Goal: Information Seeking & Learning: Learn about a topic

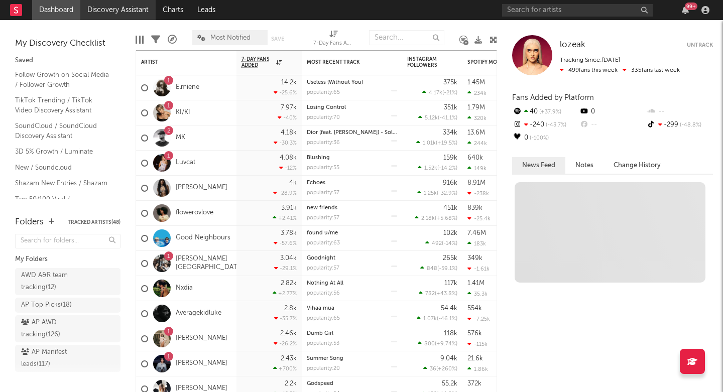
click at [112, 8] on link "Discovery Assistant" at bounding box center [117, 10] width 75 height 20
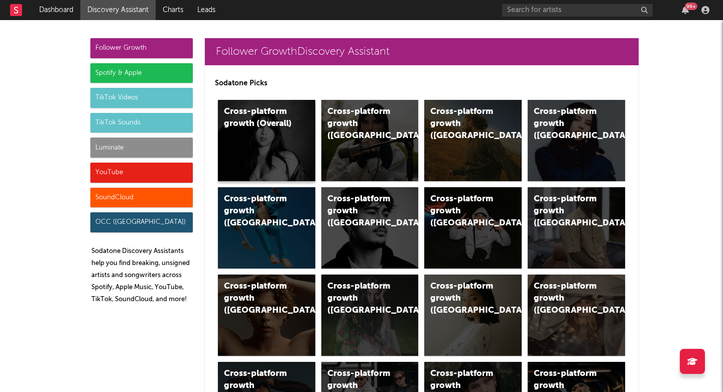
click at [254, 146] on div "Cross-platform growth (Overall)" at bounding box center [266, 140] width 97 height 81
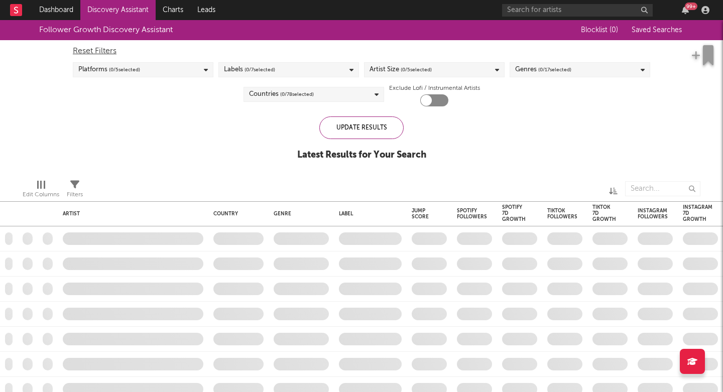
checkbox input "true"
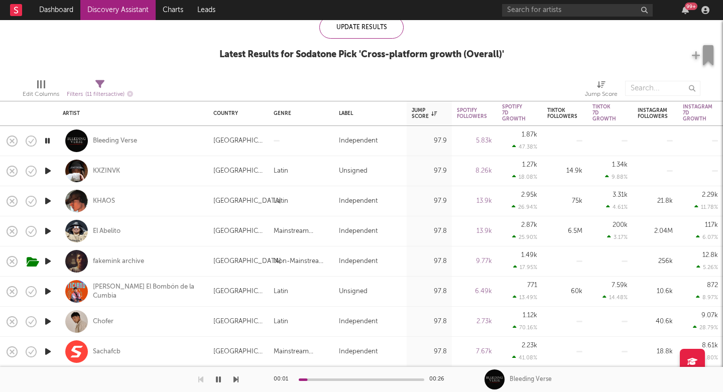
click at [237, 382] on icon "button" at bounding box center [235, 379] width 5 height 8
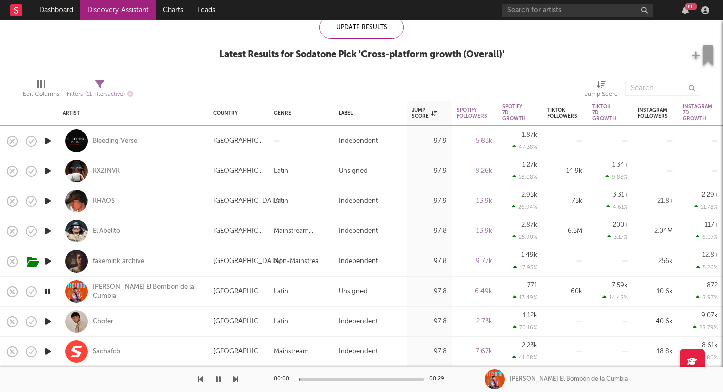
click at [237, 382] on icon "button" at bounding box center [235, 379] width 5 height 8
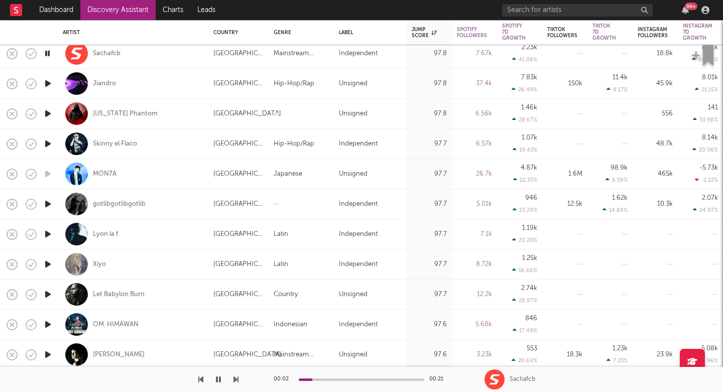
click at [236, 377] on icon "button" at bounding box center [235, 379] width 5 height 8
click at [235, 377] on icon "button" at bounding box center [235, 379] width 5 height 8
click at [107, 85] on div "Jiandro" at bounding box center [104, 83] width 23 height 9
click at [235, 378] on icon "button" at bounding box center [235, 379] width 5 height 8
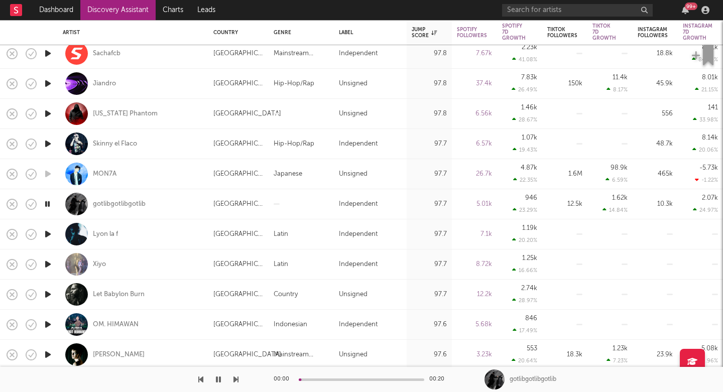
click at [235, 378] on icon "button" at bounding box center [235, 379] width 5 height 8
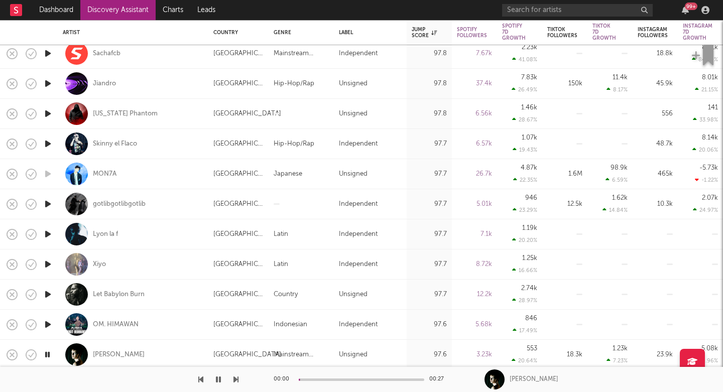
click at [235, 378] on icon "button" at bounding box center [235, 379] width 5 height 8
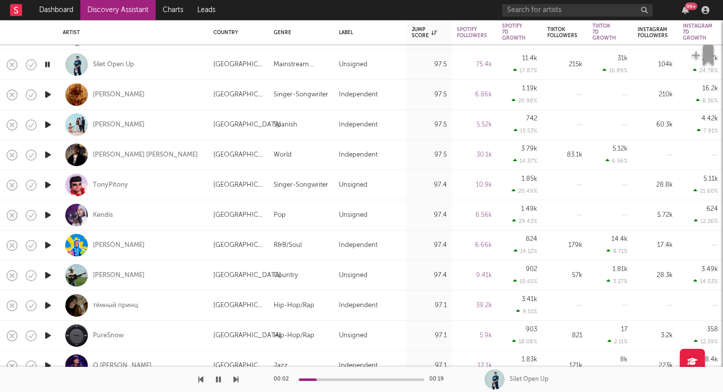
click at [235, 379] on icon "button" at bounding box center [235, 379] width 5 height 8
click at [97, 96] on div "liou" at bounding box center [119, 94] width 52 height 9
click at [235, 380] on icon "button" at bounding box center [235, 379] width 5 height 8
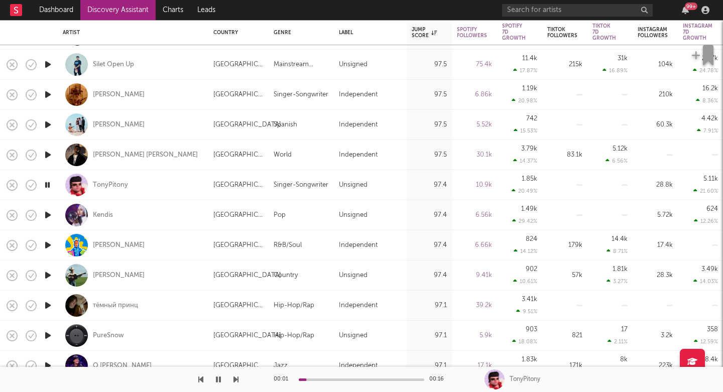
click at [235, 380] on icon "button" at bounding box center [235, 379] width 5 height 8
click at [105, 249] on div "Mc Bringel" at bounding box center [119, 245] width 52 height 9
click at [236, 381] on icon "button" at bounding box center [235, 379] width 5 height 8
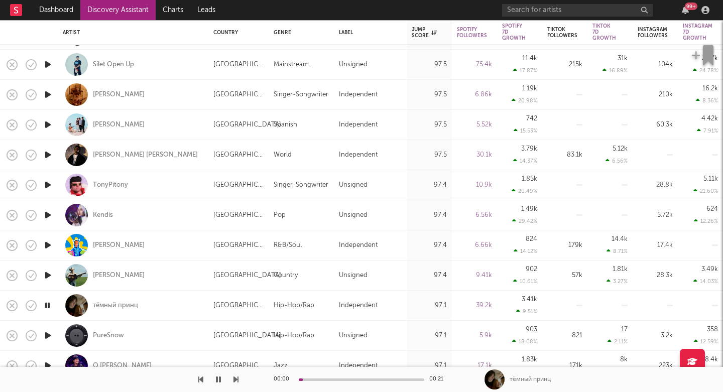
click at [236, 381] on icon "button" at bounding box center [235, 379] width 5 height 8
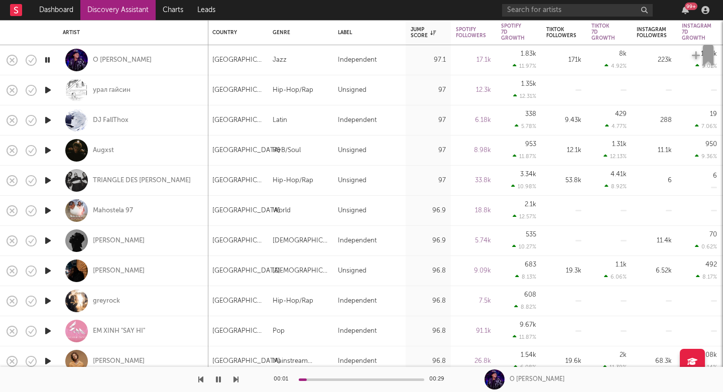
click at [237, 376] on icon "button" at bounding box center [235, 379] width 5 height 8
click at [237, 378] on icon "button" at bounding box center [235, 379] width 5 height 8
click at [236, 379] on icon "button" at bounding box center [235, 379] width 5 height 8
click at [115, 122] on div "DJ FallThox" at bounding box center [111, 120] width 36 height 9
click at [237, 379] on icon "button" at bounding box center [235, 379] width 5 height 8
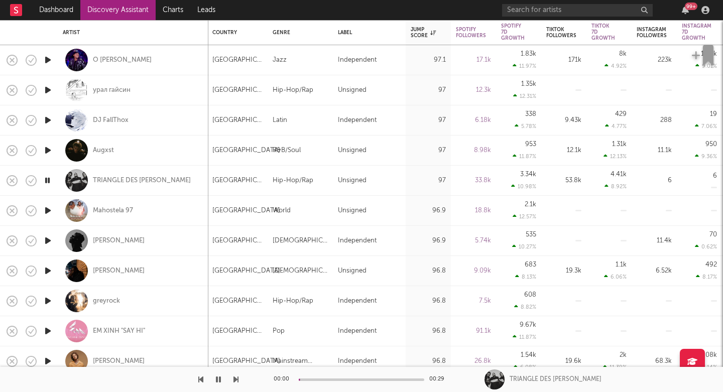
click at [237, 379] on icon "button" at bounding box center [235, 379] width 5 height 8
click at [118, 236] on div "Samuel Prince" at bounding box center [119, 240] width 52 height 9
click at [236, 377] on icon "button" at bounding box center [235, 379] width 5 height 8
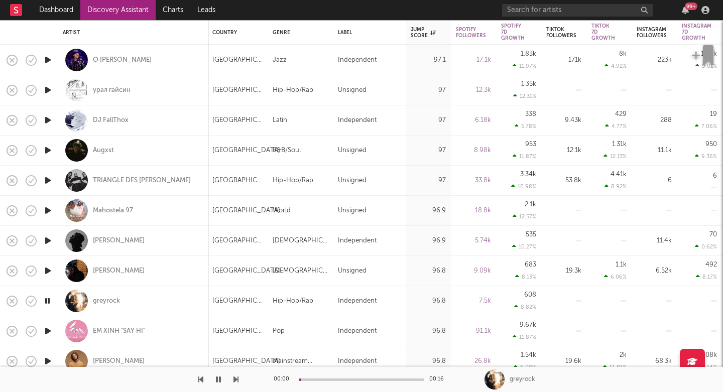
click at [236, 377] on icon "button" at bounding box center [235, 379] width 5 height 8
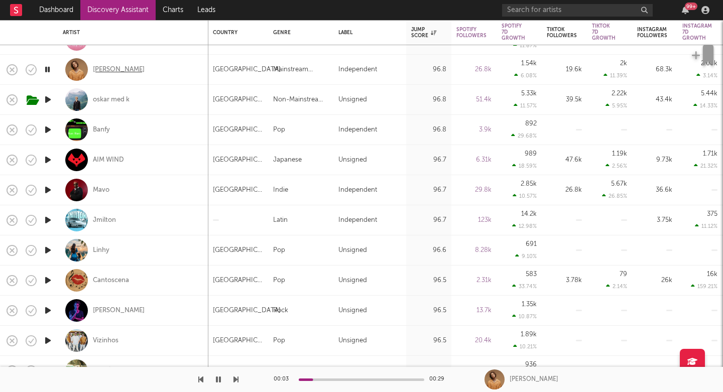
click at [100, 68] on div "Daniel Allan" at bounding box center [119, 69] width 52 height 9
click at [236, 379] on icon "button" at bounding box center [235, 379] width 5 height 8
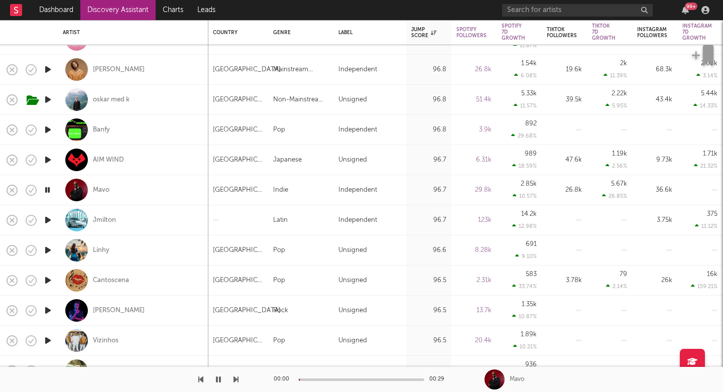
click at [236, 379] on icon "button" at bounding box center [235, 379] width 5 height 8
click at [236, 380] on icon "button" at bounding box center [235, 379] width 5 height 8
click at [237, 381] on icon "button" at bounding box center [235, 379] width 5 height 8
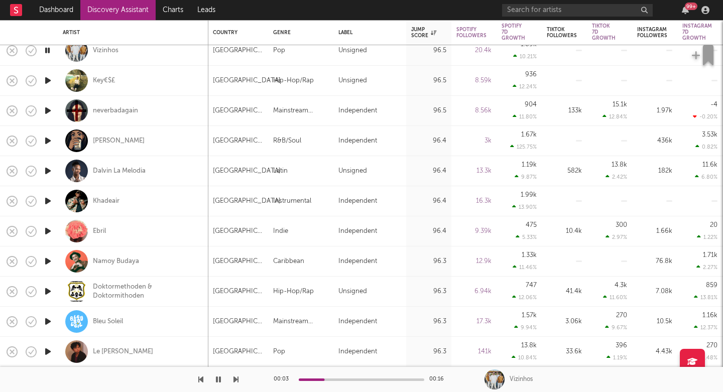
click at [236, 381] on icon "button" at bounding box center [235, 379] width 5 height 8
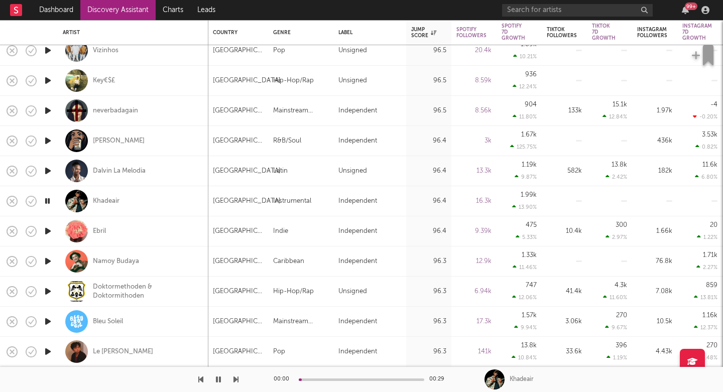
click at [235, 381] on icon "button" at bounding box center [235, 379] width 5 height 8
click at [236, 379] on icon "button" at bounding box center [235, 379] width 5 height 8
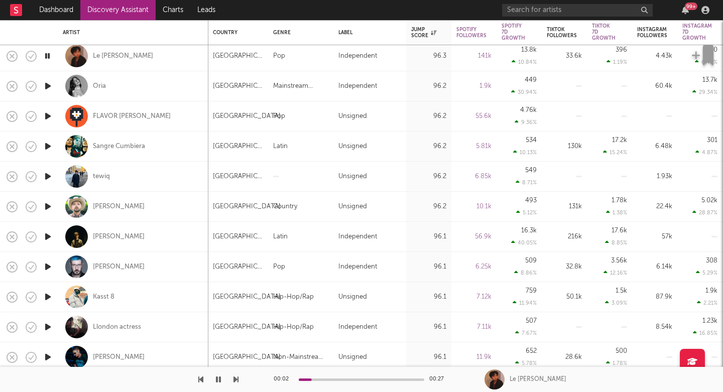
click at [235, 376] on icon "button" at bounding box center [235, 379] width 5 height 8
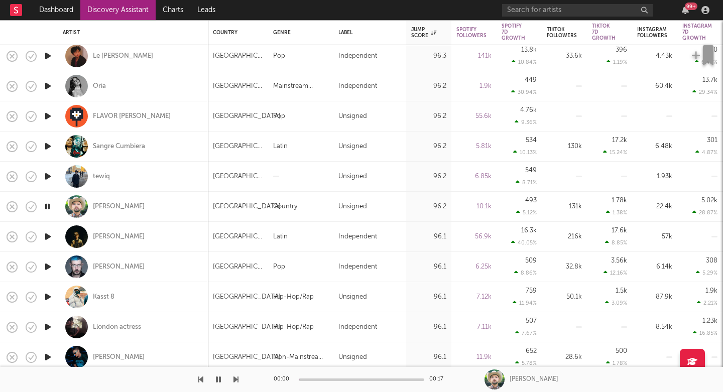
click at [235, 376] on icon "button" at bounding box center [235, 379] width 5 height 8
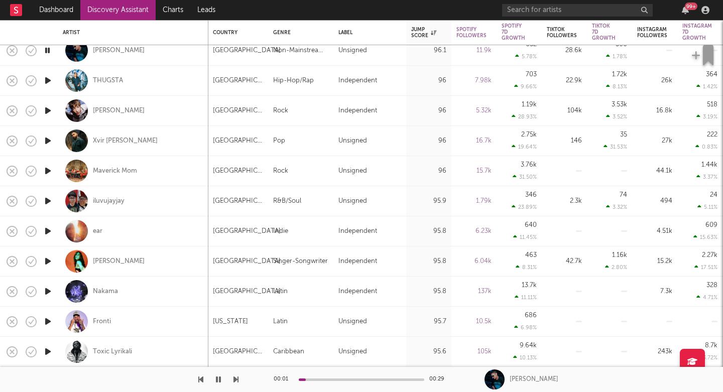
click at [235, 380] on icon "button" at bounding box center [235, 379] width 5 height 8
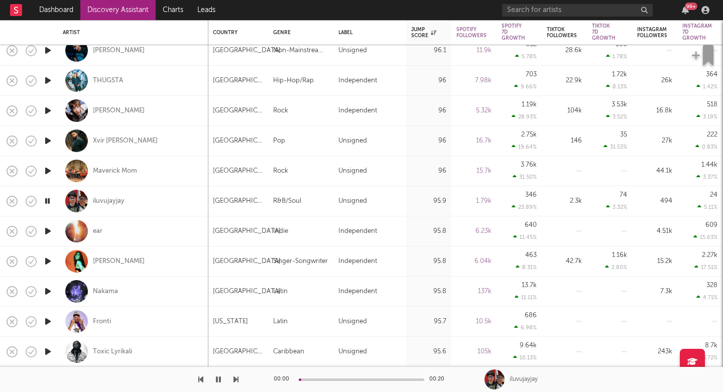
click at [235, 380] on icon "button" at bounding box center [235, 379] width 5 height 8
drag, startPoint x: 235, startPoint y: 380, endPoint x: 184, endPoint y: 312, distance: 85.3
click at [184, 0] on div "Dashboard Discovery Assistant Charts Leads 99 + Notifications Settings Mark all…" at bounding box center [361, 0] width 723 height 0
click at [97, 231] on div "ear" at bounding box center [98, 231] width 10 height 9
click at [236, 376] on icon "button" at bounding box center [235, 379] width 5 height 8
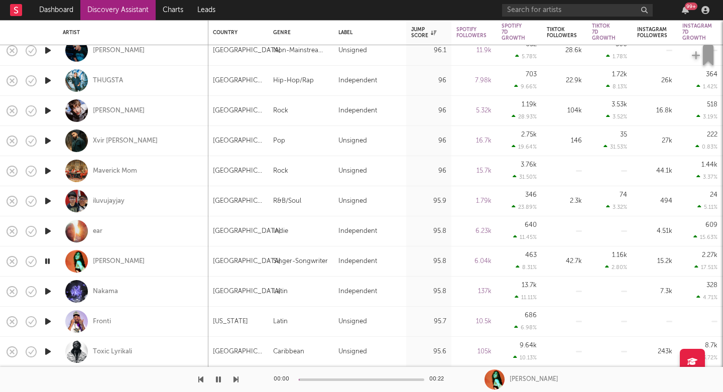
click at [236, 376] on icon "button" at bounding box center [235, 379] width 5 height 8
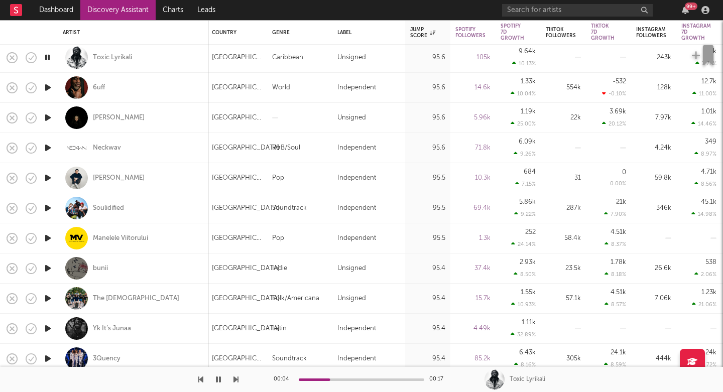
click at [234, 381] on icon "button" at bounding box center [235, 379] width 5 height 8
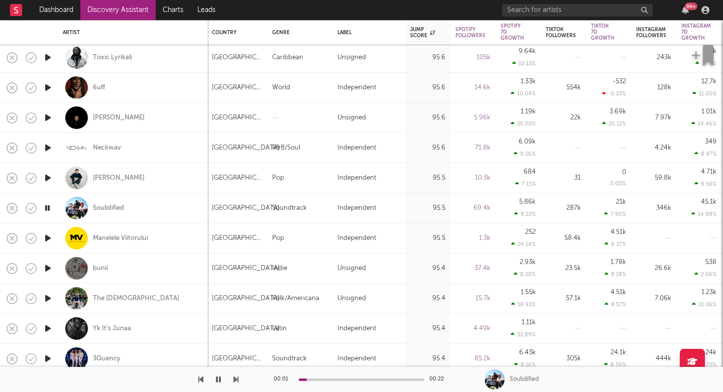
click at [236, 380] on icon "button" at bounding box center [235, 379] width 5 height 8
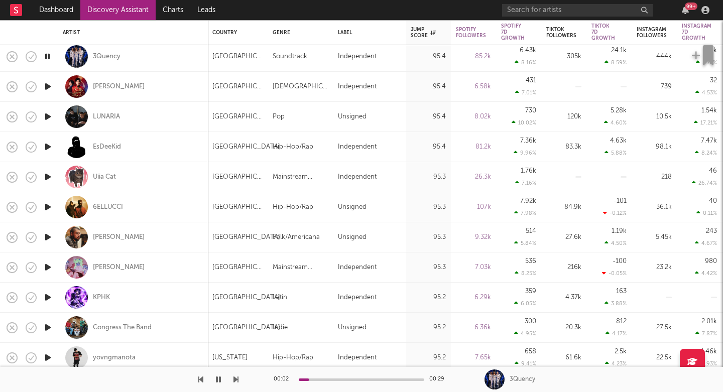
click at [237, 380] on icon "button" at bounding box center [235, 379] width 5 height 8
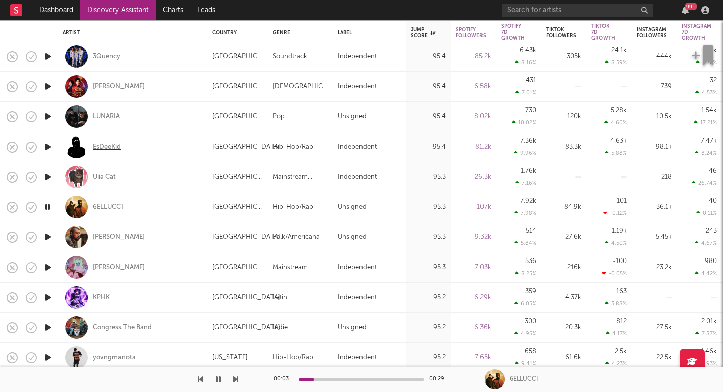
click at [105, 150] on div "EsDeeKid" at bounding box center [107, 147] width 28 height 9
click at [235, 379] on icon "button" at bounding box center [235, 379] width 5 height 8
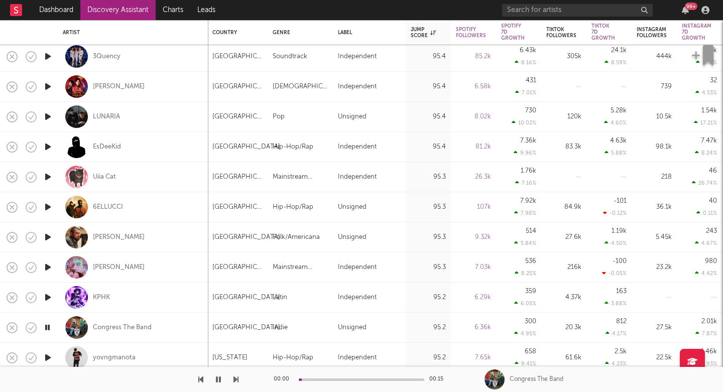
click at [235, 379] on icon "button" at bounding box center [235, 379] width 5 height 8
click at [237, 377] on icon "button" at bounding box center [235, 379] width 5 height 8
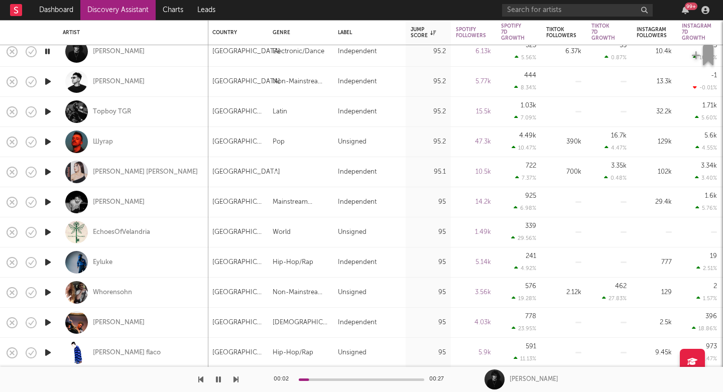
click at [237, 379] on icon "button" at bounding box center [235, 379] width 5 height 8
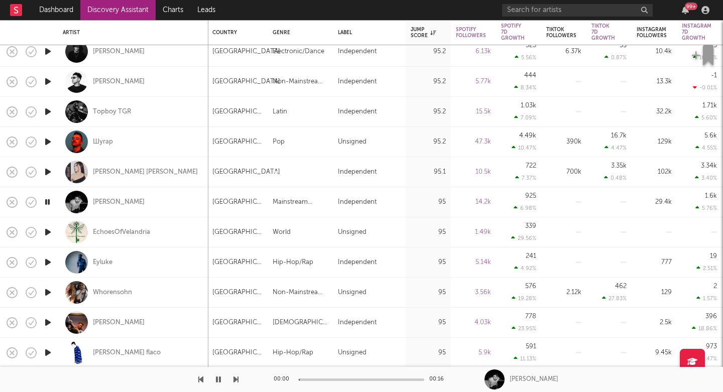
click at [237, 380] on icon "button" at bounding box center [235, 379] width 5 height 8
click at [235, 376] on icon "button" at bounding box center [235, 379] width 5 height 8
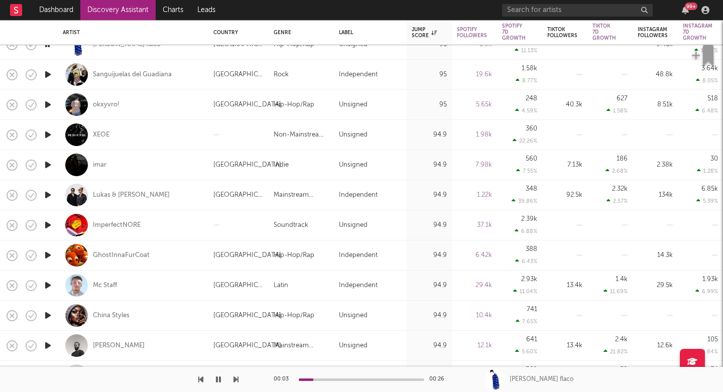
click at [238, 379] on div "00:03 00:26 salas flaco" at bounding box center [361, 379] width 723 height 25
click at [237, 379] on icon "button" at bounding box center [235, 379] width 5 height 8
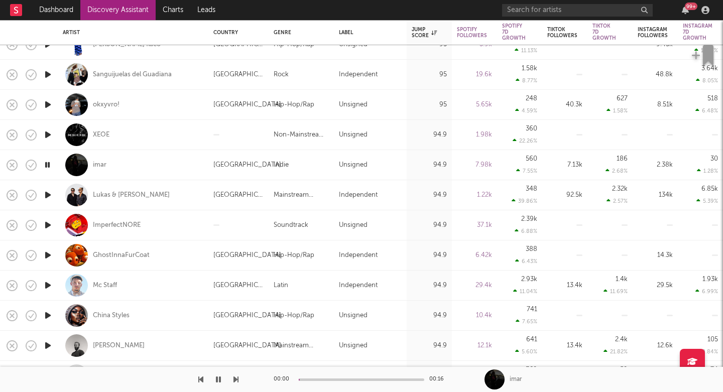
click at [237, 379] on icon "button" at bounding box center [235, 379] width 5 height 8
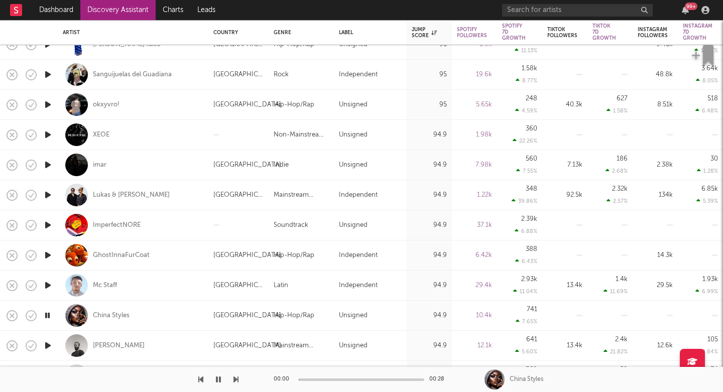
click at [237, 379] on icon "button" at bounding box center [235, 379] width 5 height 8
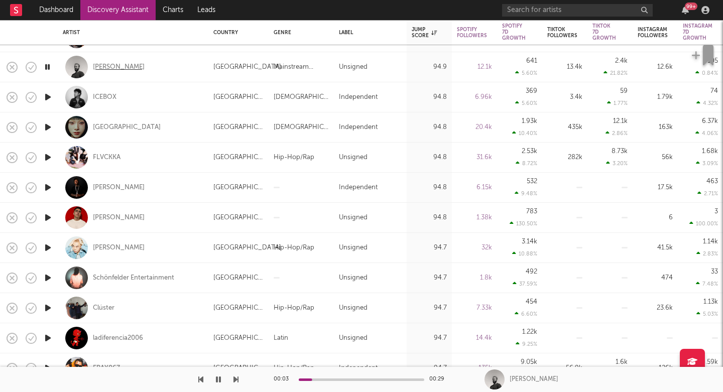
click at [112, 63] on div "Tim Sanders" at bounding box center [119, 67] width 52 height 9
click at [235, 381] on icon "button" at bounding box center [235, 379] width 5 height 8
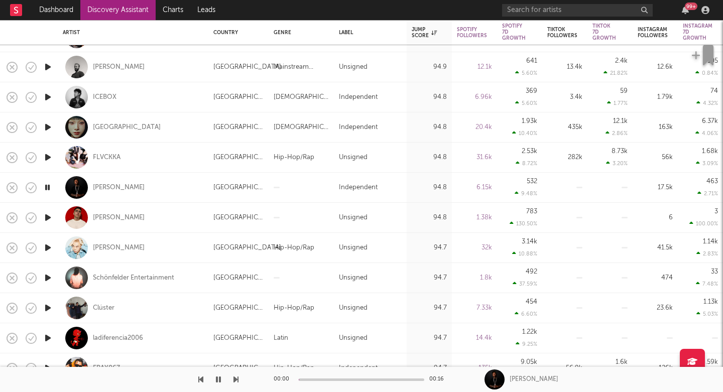
click at [235, 381] on icon "button" at bounding box center [235, 379] width 5 height 8
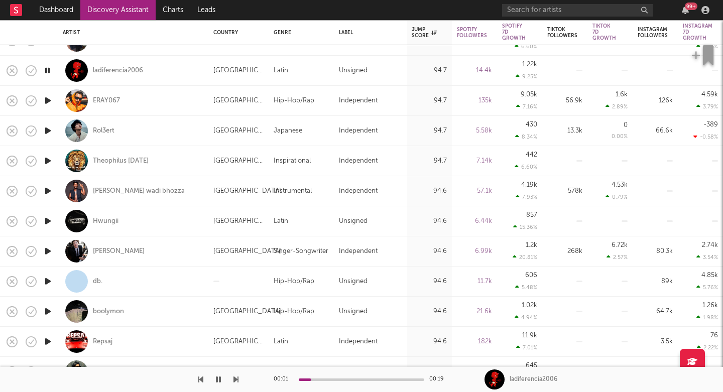
click at [236, 378] on icon "button" at bounding box center [235, 379] width 5 height 8
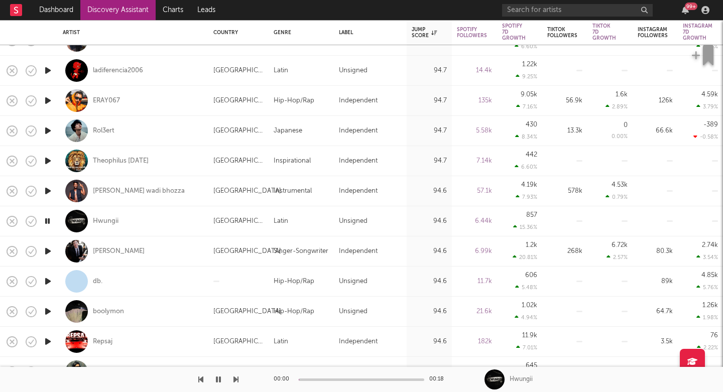
click at [236, 378] on icon "button" at bounding box center [235, 379] width 5 height 8
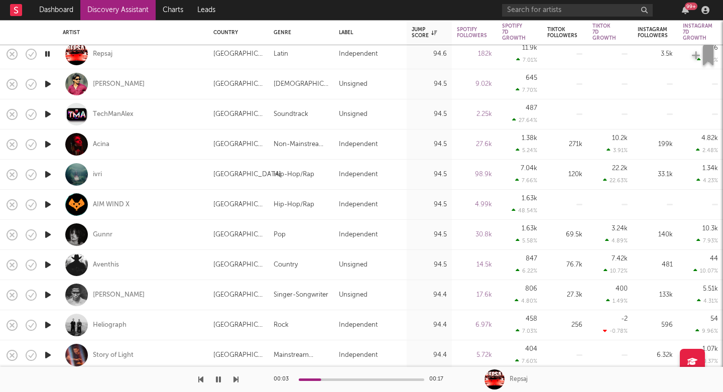
click at [232, 379] on div at bounding box center [119, 379] width 238 height 25
click at [234, 379] on icon "button" at bounding box center [235, 379] width 5 height 8
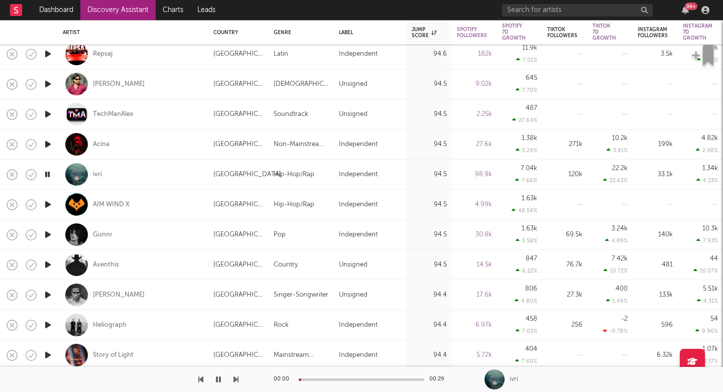
click at [234, 379] on icon "button" at bounding box center [235, 379] width 5 height 8
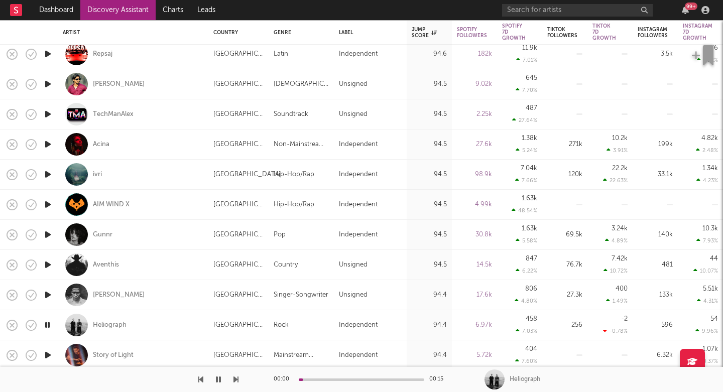
click at [234, 379] on icon "button" at bounding box center [235, 379] width 5 height 8
click at [110, 324] on div "Heliograph" at bounding box center [110, 325] width 34 height 9
click at [106, 356] on div "Story of Light" at bounding box center [113, 355] width 41 height 9
click at [176, 346] on div "Story of Light" at bounding box center [133, 355] width 141 height 30
select select "1w"
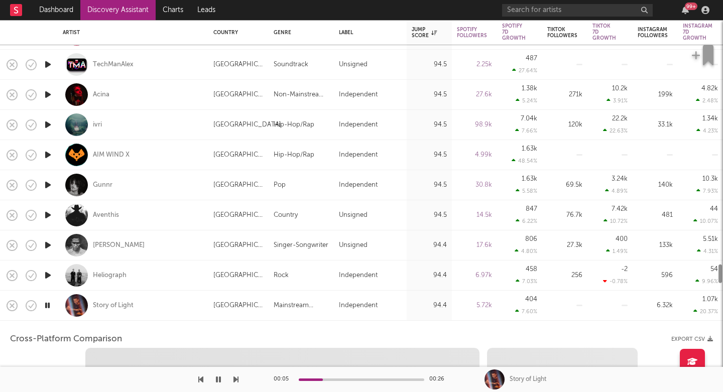
select select "1w"
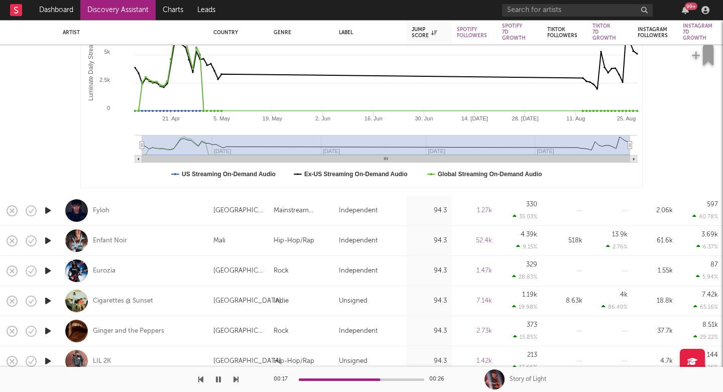
click at [235, 378] on icon "button" at bounding box center [235, 379] width 5 height 8
click at [141, 214] on div "Fyloh" at bounding box center [133, 211] width 141 height 30
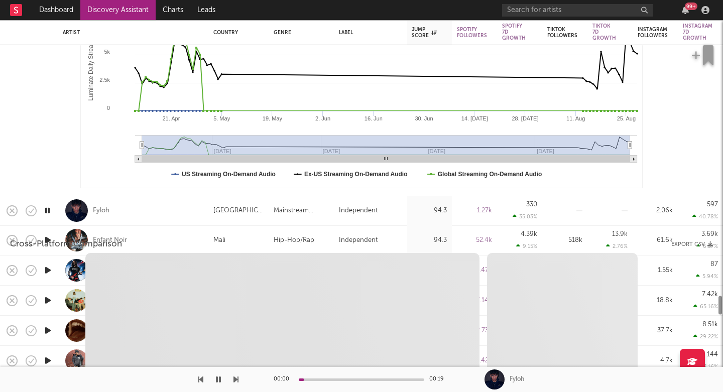
select select "1w"
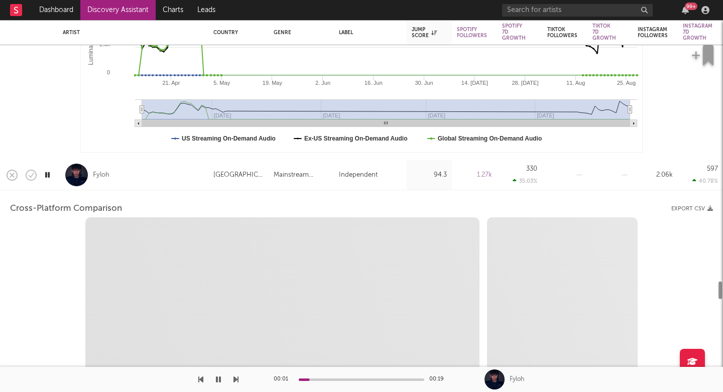
select select "6m"
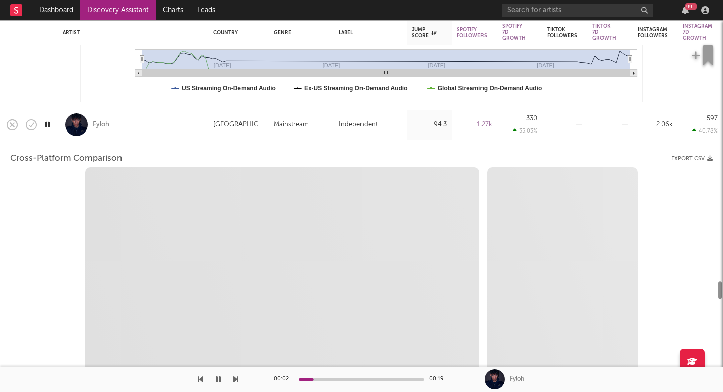
select select "1m"
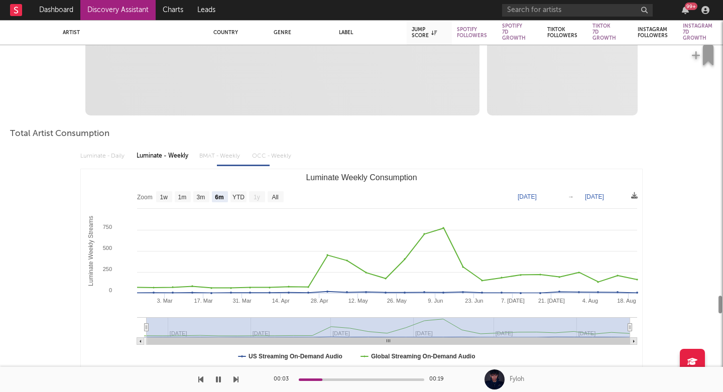
select select "1m"
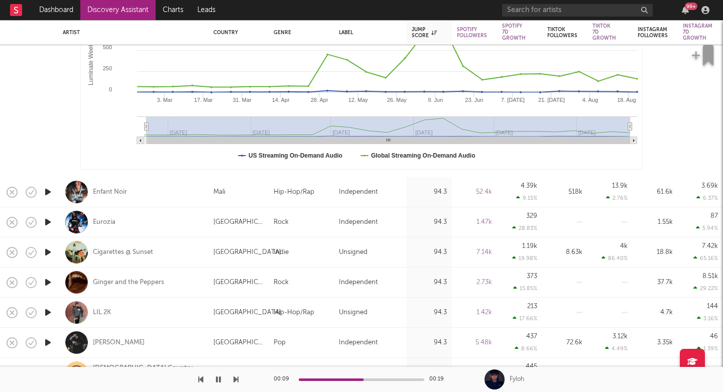
click at [235, 379] on icon "button" at bounding box center [235, 379] width 5 height 8
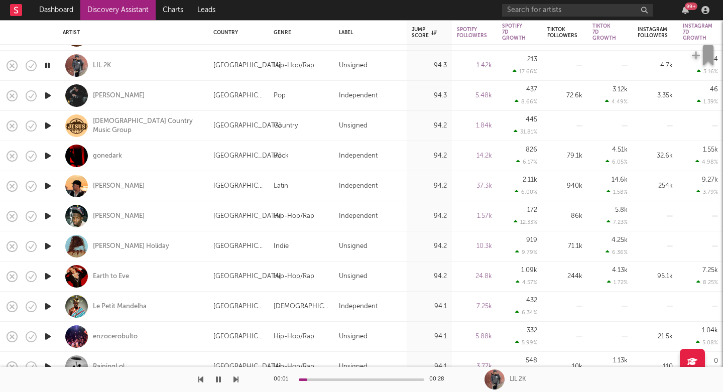
click at [235, 378] on icon "button" at bounding box center [235, 379] width 5 height 8
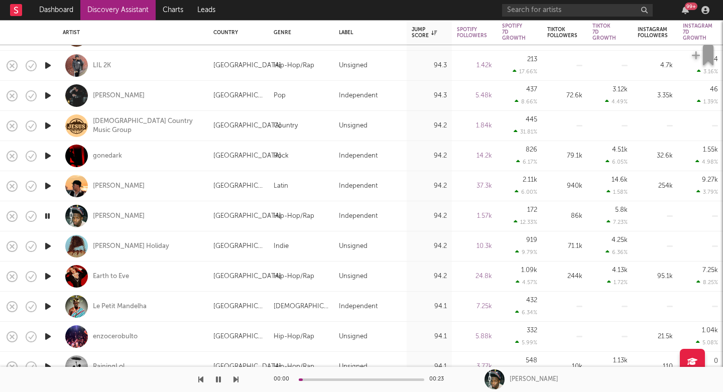
click at [235, 378] on icon "button" at bounding box center [235, 379] width 5 height 8
click at [235, 377] on icon "button" at bounding box center [235, 379] width 5 height 8
click at [120, 276] on div "Earth to Eve" at bounding box center [111, 276] width 36 height 9
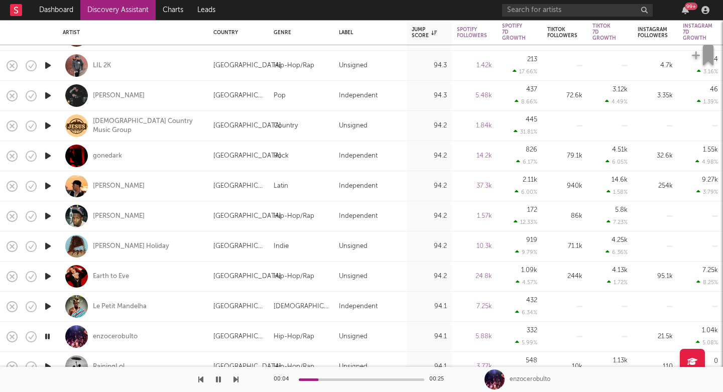
click at [237, 378] on icon "button" at bounding box center [235, 379] width 5 height 8
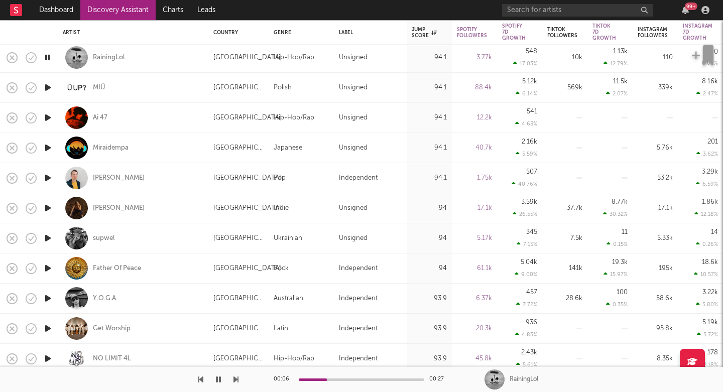
click at [235, 377] on icon "button" at bounding box center [235, 379] width 5 height 8
click at [103, 116] on div "Ai 47" at bounding box center [100, 117] width 15 height 9
click at [236, 380] on icon "button" at bounding box center [235, 379] width 5 height 8
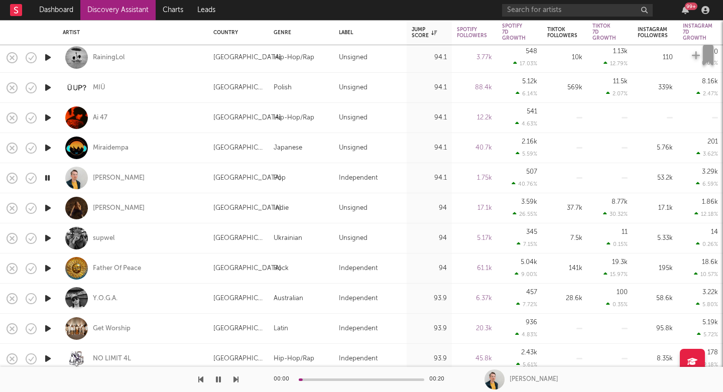
click at [236, 380] on icon "button" at bounding box center [235, 379] width 5 height 8
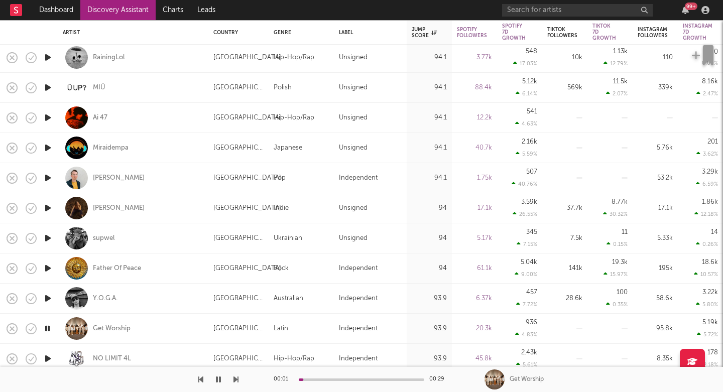
click at [236, 380] on icon "button" at bounding box center [235, 379] width 5 height 8
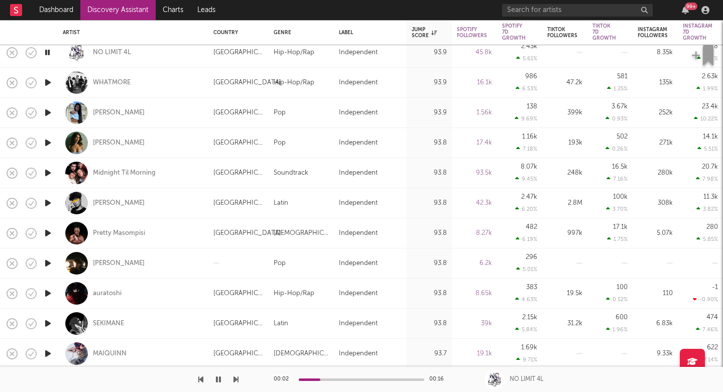
click at [236, 383] on button "button" at bounding box center [235, 379] width 5 height 25
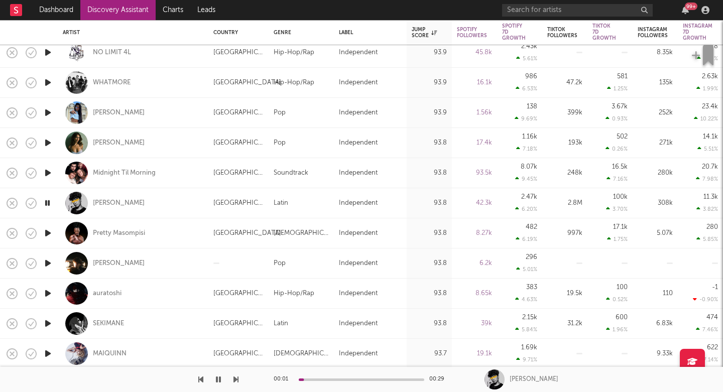
click at [236, 383] on button "button" at bounding box center [235, 379] width 5 height 25
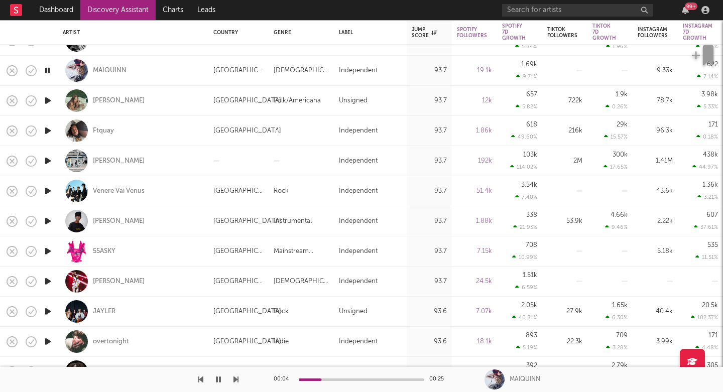
click at [234, 378] on icon "button" at bounding box center [235, 379] width 5 height 8
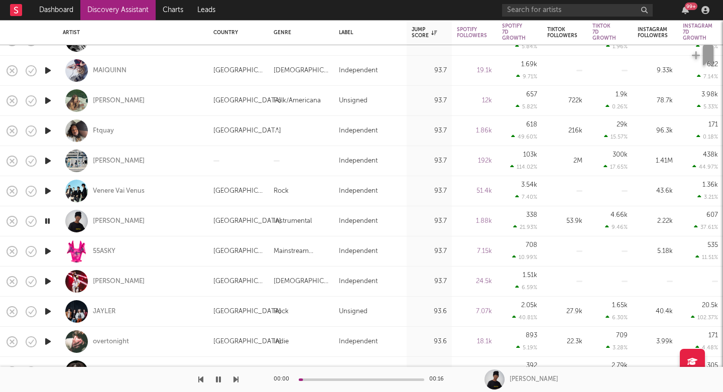
click at [234, 378] on icon "button" at bounding box center [235, 379] width 5 height 8
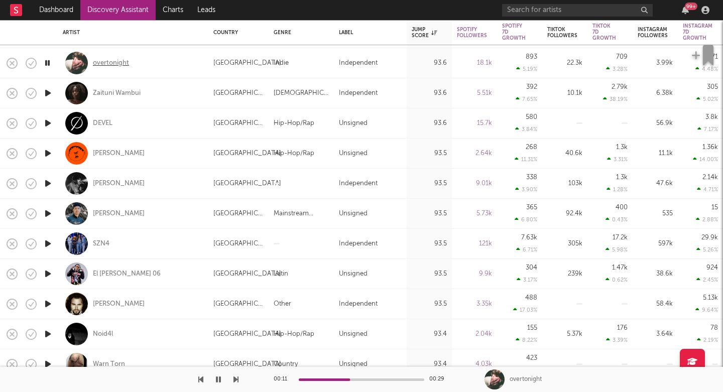
click at [108, 62] on div "overtonight" at bounding box center [111, 63] width 36 height 9
click at [237, 379] on icon "button" at bounding box center [235, 379] width 5 height 8
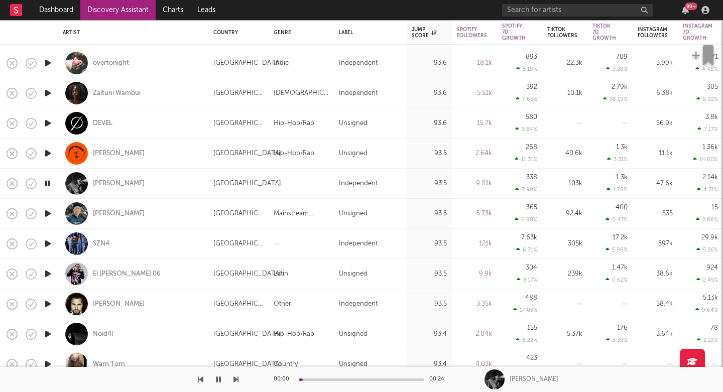
click at [237, 379] on icon "button" at bounding box center [235, 379] width 5 height 8
click at [233, 379] on div at bounding box center [119, 379] width 238 height 25
click at [234, 378] on icon "button" at bounding box center [235, 379] width 5 height 8
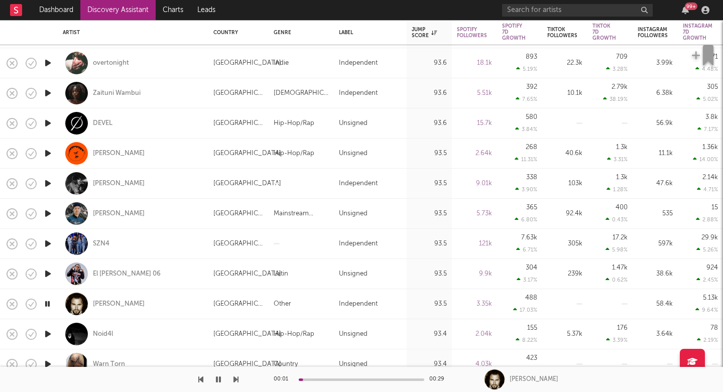
click at [234, 378] on icon "button" at bounding box center [235, 379] width 5 height 8
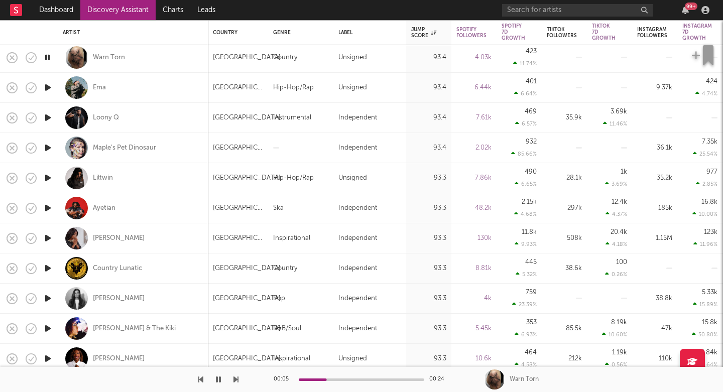
click at [237, 380] on icon "button" at bounding box center [235, 379] width 5 height 8
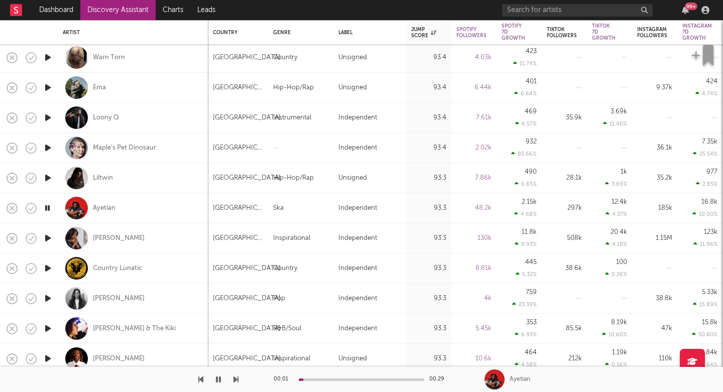
click at [237, 380] on icon "button" at bounding box center [235, 379] width 5 height 8
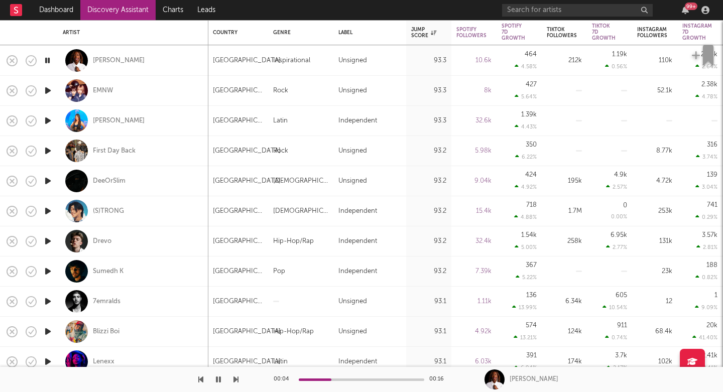
click at [238, 382] on icon "button" at bounding box center [235, 379] width 5 height 8
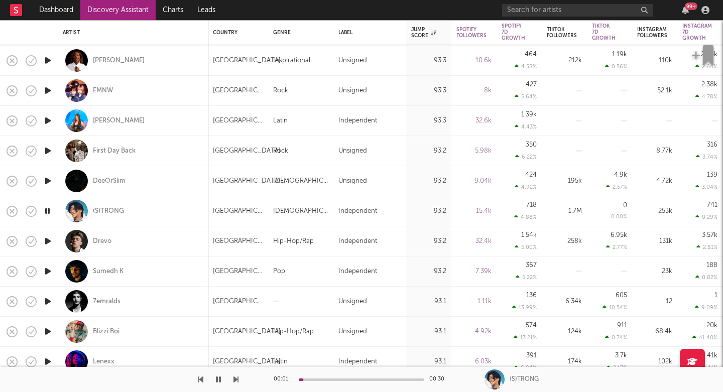
click at [238, 382] on icon "button" at bounding box center [235, 379] width 5 height 8
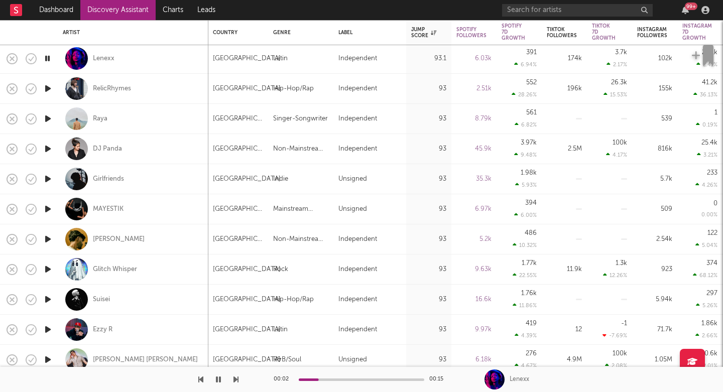
click at [233, 379] on icon "button" at bounding box center [235, 379] width 5 height 8
click at [234, 379] on icon "button" at bounding box center [235, 379] width 5 height 8
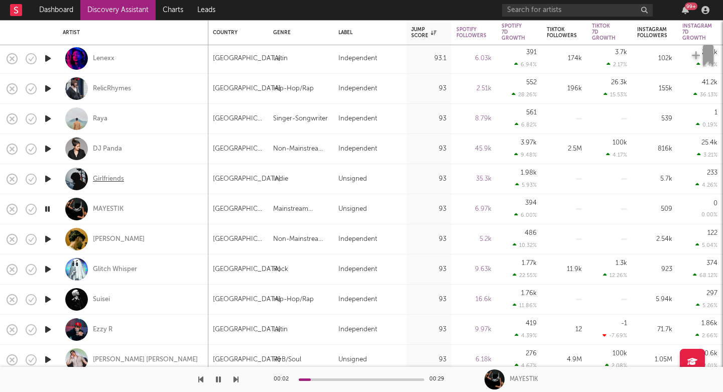
click at [111, 181] on div "Girlfriends" at bounding box center [108, 179] width 31 height 9
click at [235, 377] on icon "button" at bounding box center [235, 379] width 5 height 8
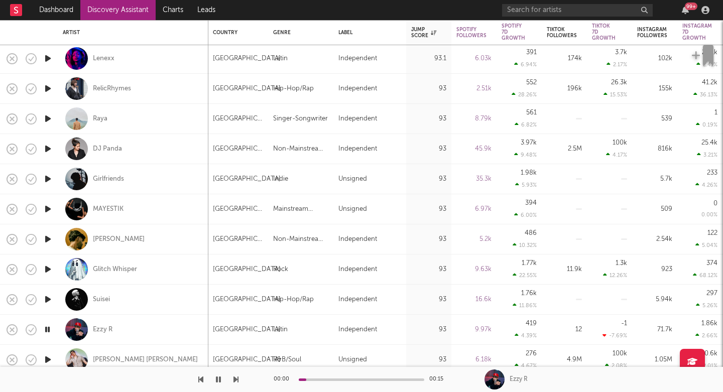
click at [235, 377] on icon "button" at bounding box center [235, 379] width 5 height 8
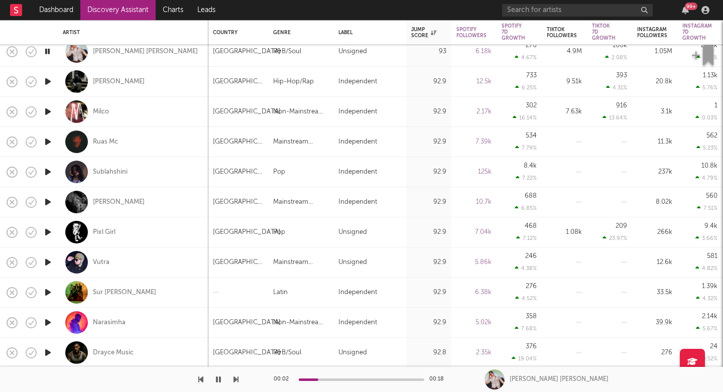
click at [235, 378] on icon "button" at bounding box center [235, 379] width 5 height 8
click at [234, 379] on icon "button" at bounding box center [235, 379] width 5 height 8
click at [234, 378] on icon "button" at bounding box center [235, 379] width 5 height 8
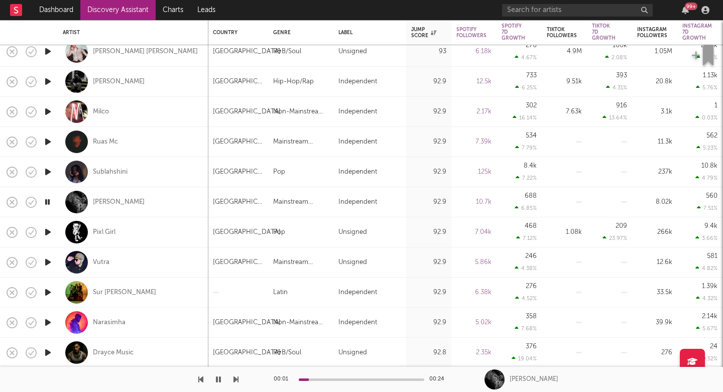
click at [234, 378] on icon "button" at bounding box center [235, 379] width 5 height 8
drag, startPoint x: 234, startPoint y: 378, endPoint x: 142, endPoint y: 369, distance: 92.8
click at [142, 369] on div at bounding box center [119, 379] width 238 height 25
click at [103, 230] on div "Pixl Girl" at bounding box center [104, 232] width 23 height 9
click at [235, 380] on icon "button" at bounding box center [235, 379] width 5 height 8
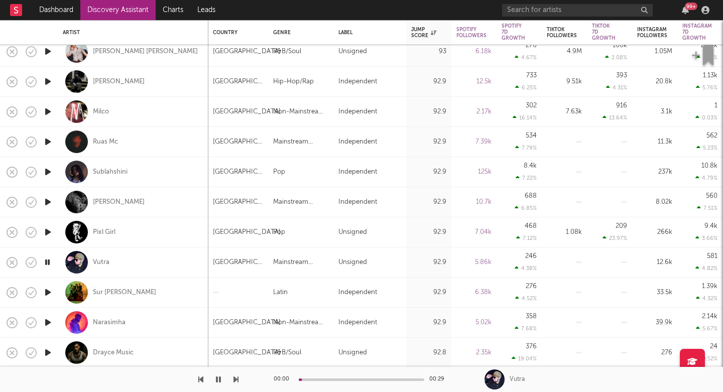
click at [235, 380] on icon "button" at bounding box center [235, 379] width 5 height 8
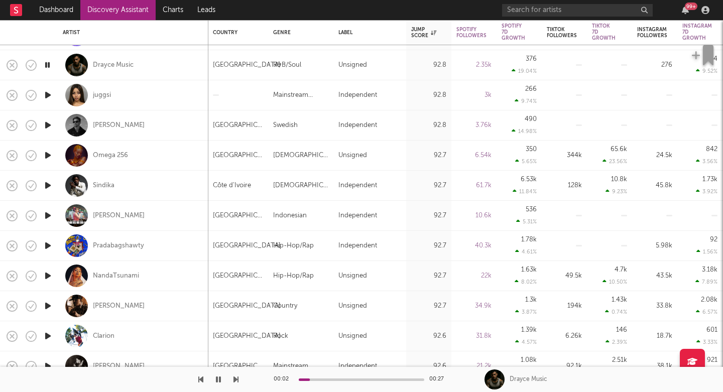
click at [238, 380] on div "00:02 00:27 Drayce Music" at bounding box center [361, 379] width 723 height 25
click at [237, 380] on icon "button" at bounding box center [235, 379] width 5 height 8
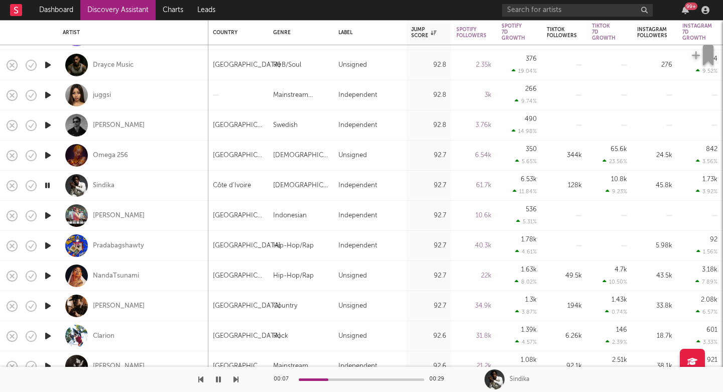
click at [237, 380] on icon "button" at bounding box center [235, 379] width 5 height 8
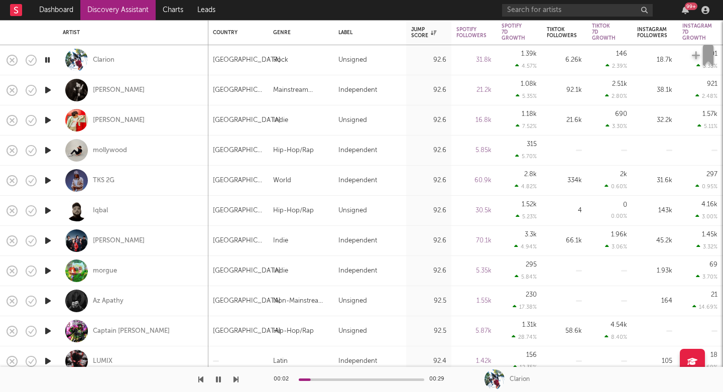
click at [232, 379] on div at bounding box center [119, 379] width 238 height 25
click at [234, 379] on icon "button" at bounding box center [235, 379] width 5 height 8
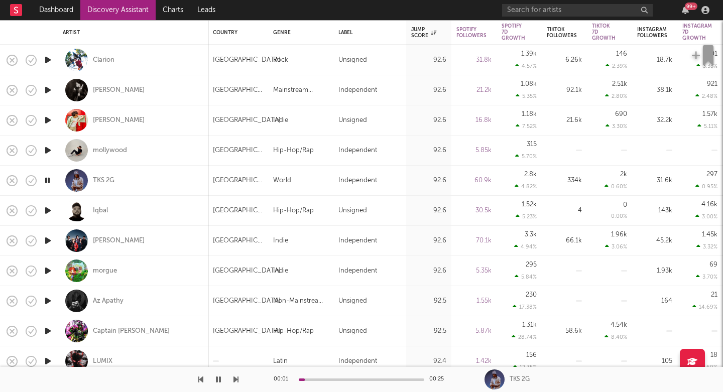
click at [234, 379] on icon "button" at bounding box center [235, 379] width 5 height 8
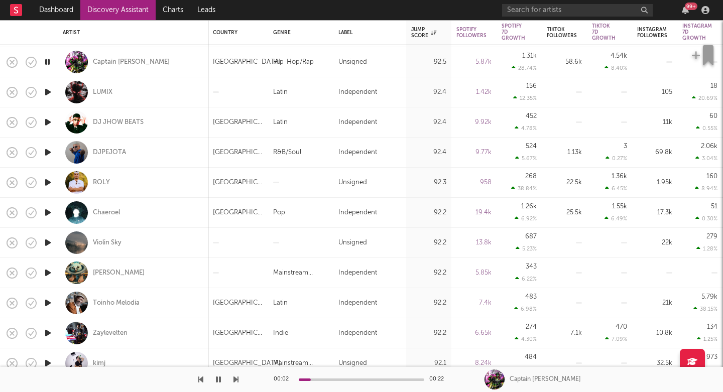
click at [236, 384] on button "button" at bounding box center [235, 379] width 5 height 25
click at [236, 382] on icon "button" at bounding box center [235, 379] width 5 height 8
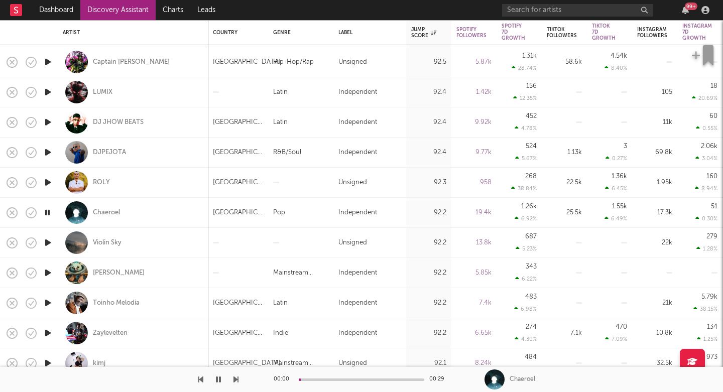
click at [236, 382] on icon "button" at bounding box center [235, 379] width 5 height 8
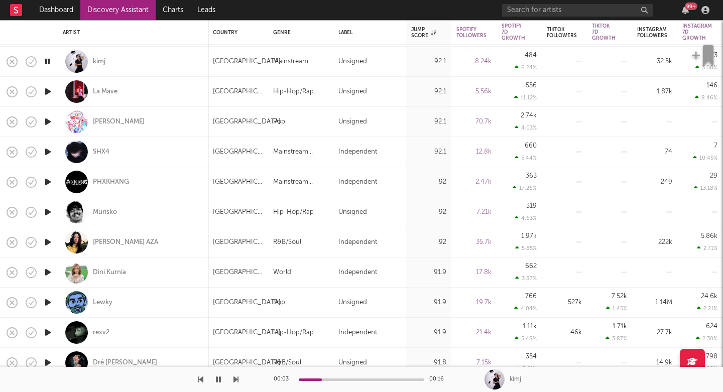
click at [237, 380] on icon "button" at bounding box center [235, 379] width 5 height 8
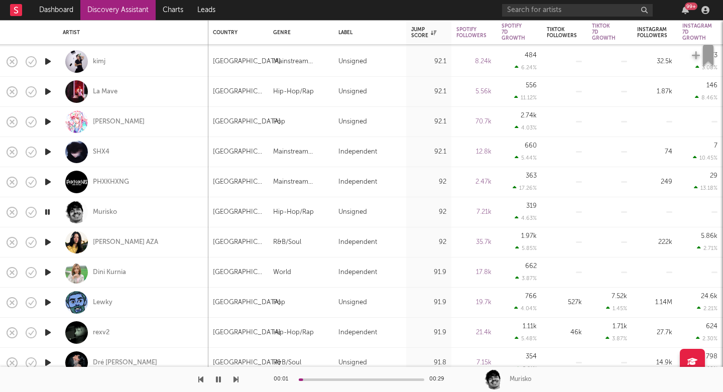
click at [237, 380] on icon "button" at bounding box center [235, 379] width 5 height 8
click at [234, 378] on icon "button" at bounding box center [235, 379] width 5 height 8
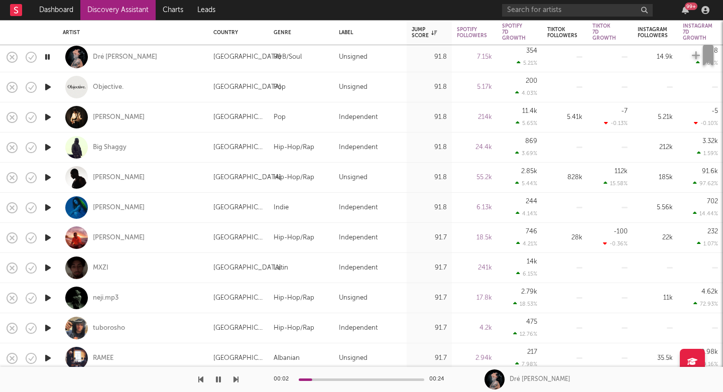
click at [235, 381] on icon "button" at bounding box center [235, 379] width 5 height 8
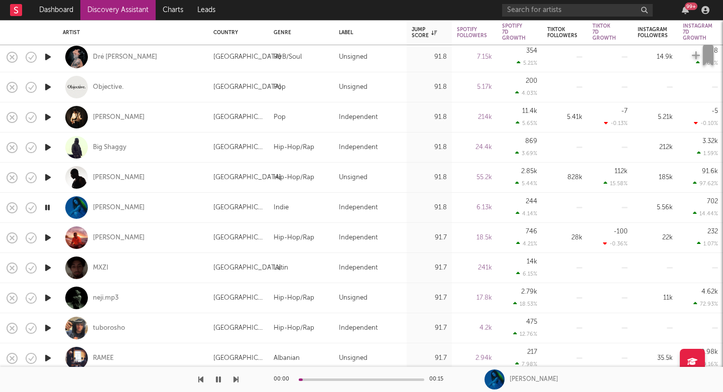
click at [235, 381] on icon "button" at bounding box center [235, 379] width 5 height 8
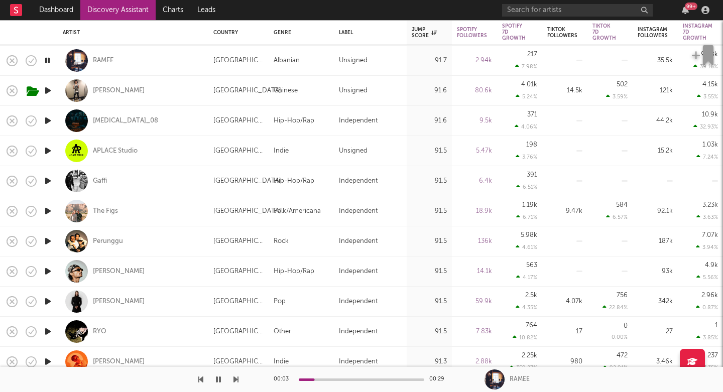
click at [234, 382] on icon "button" at bounding box center [235, 379] width 5 height 8
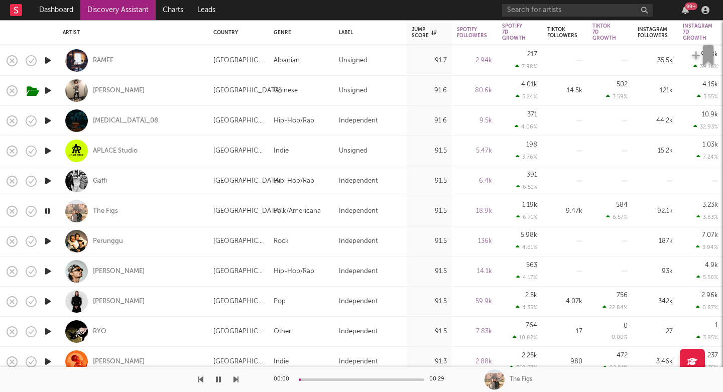
click at [234, 382] on icon "button" at bounding box center [235, 379] width 5 height 8
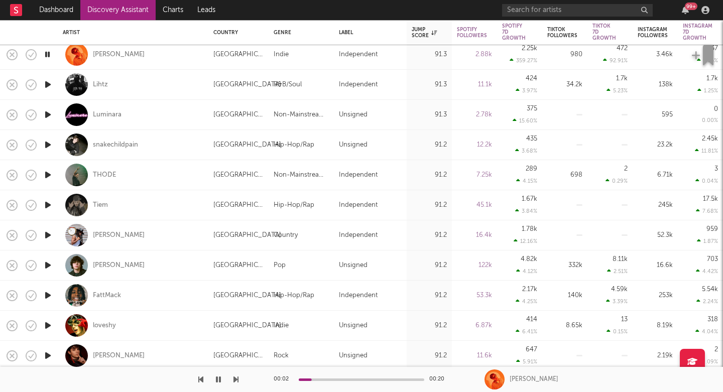
click at [233, 377] on icon "button" at bounding box center [235, 379] width 5 height 8
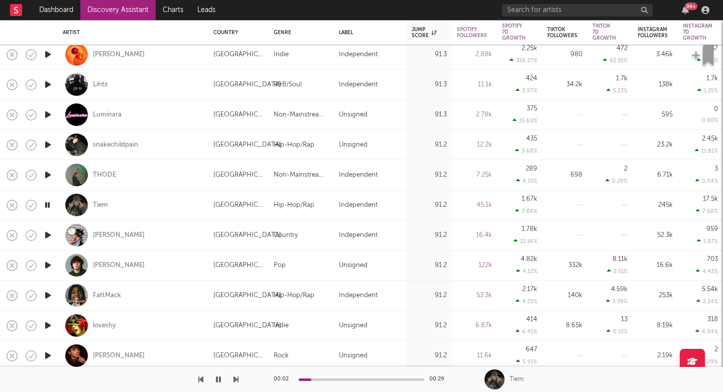
click at [233, 377] on icon "button" at bounding box center [235, 379] width 5 height 8
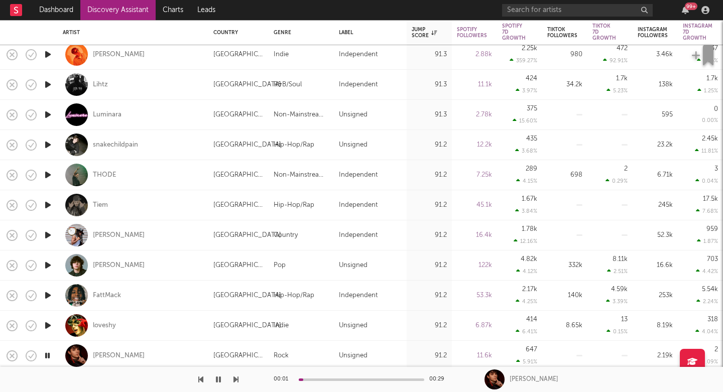
click at [233, 377] on icon "button" at bounding box center [235, 379] width 5 height 8
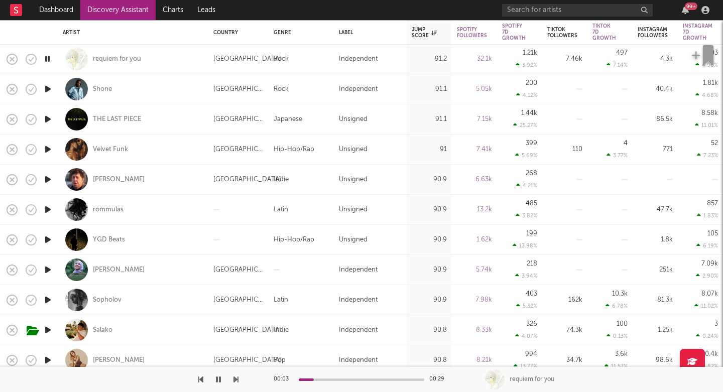
click at [236, 382] on icon "button" at bounding box center [235, 379] width 5 height 8
click at [236, 381] on icon "button" at bounding box center [235, 379] width 5 height 8
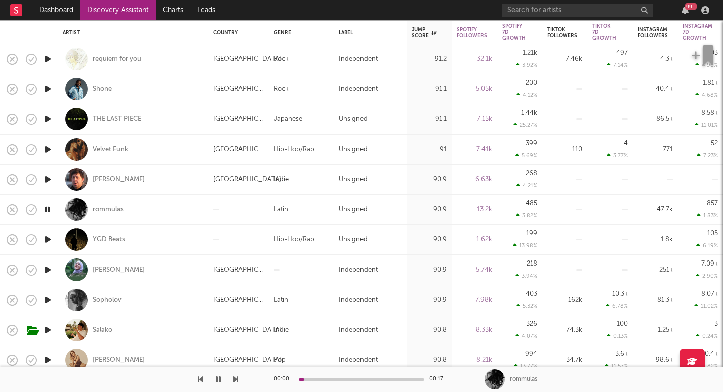
click at [236, 381] on icon "button" at bounding box center [235, 379] width 5 height 8
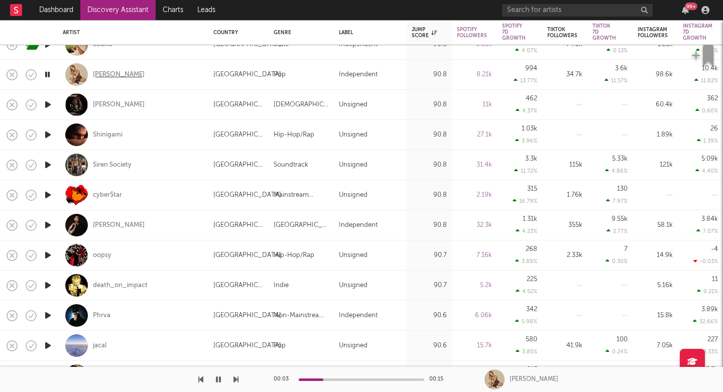
click at [106, 75] on div "Ava Joe" at bounding box center [119, 74] width 52 height 9
click at [237, 380] on icon "button" at bounding box center [235, 379] width 5 height 8
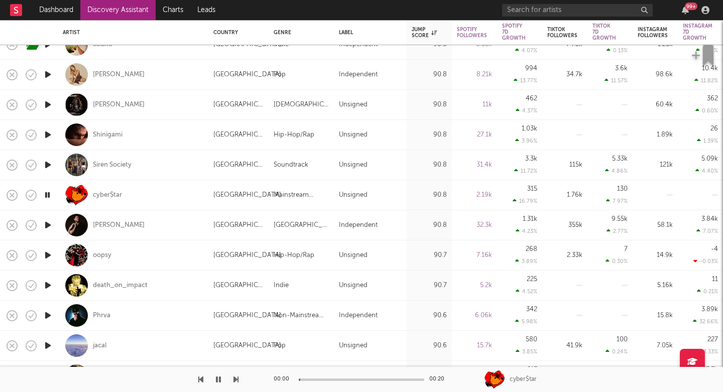
click at [237, 380] on icon "button" at bounding box center [235, 379] width 5 height 8
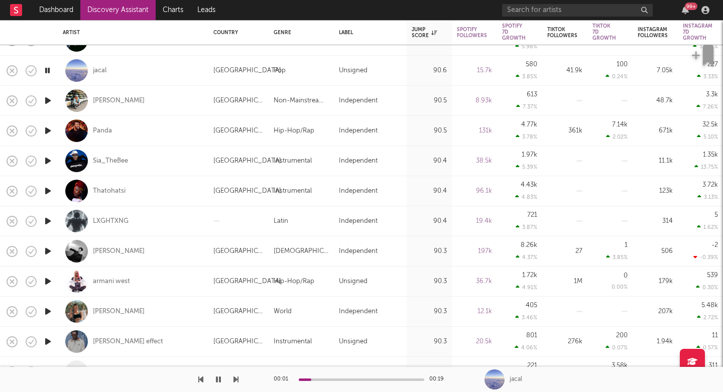
click at [235, 376] on icon "button" at bounding box center [235, 379] width 5 height 8
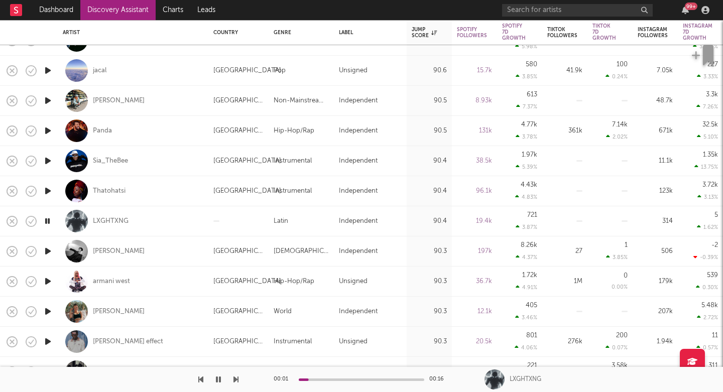
click at [235, 376] on icon "button" at bounding box center [235, 379] width 5 height 8
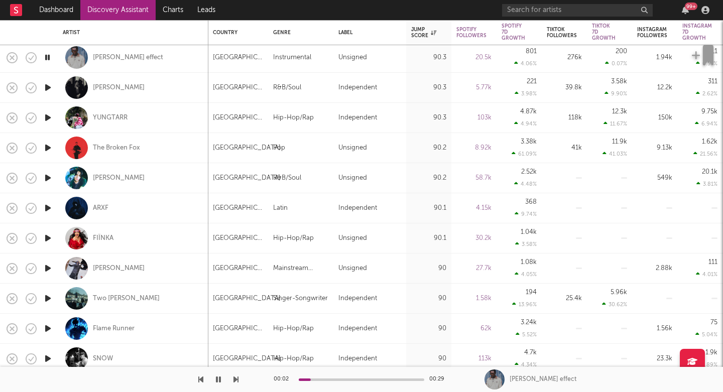
click at [239, 378] on div "00:02 00:29 Chris effect" at bounding box center [361, 379] width 723 height 25
click at [232, 383] on div at bounding box center [119, 379] width 238 height 25
click at [234, 381] on icon "button" at bounding box center [235, 379] width 5 height 8
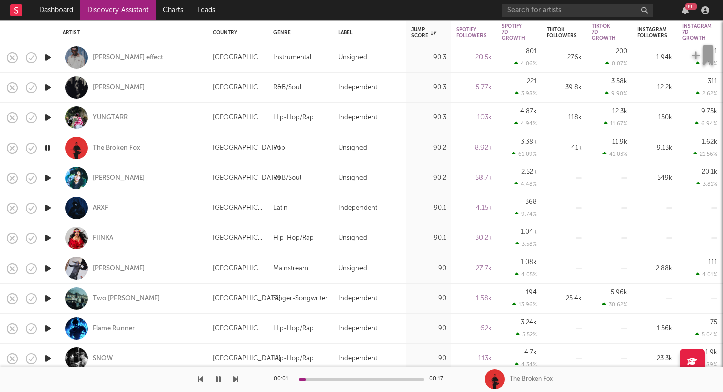
click at [234, 381] on icon "button" at bounding box center [235, 379] width 5 height 8
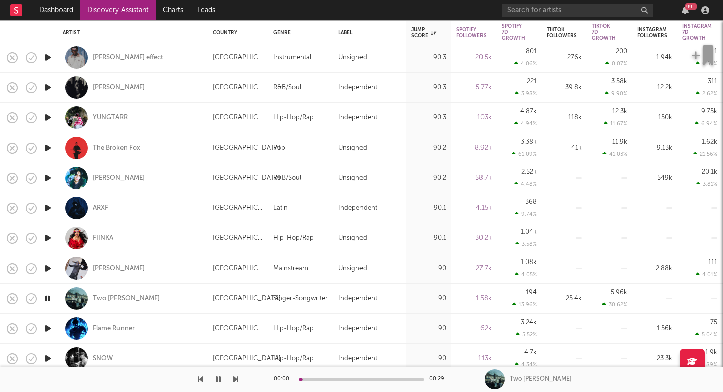
click at [234, 381] on icon "button" at bounding box center [235, 379] width 5 height 8
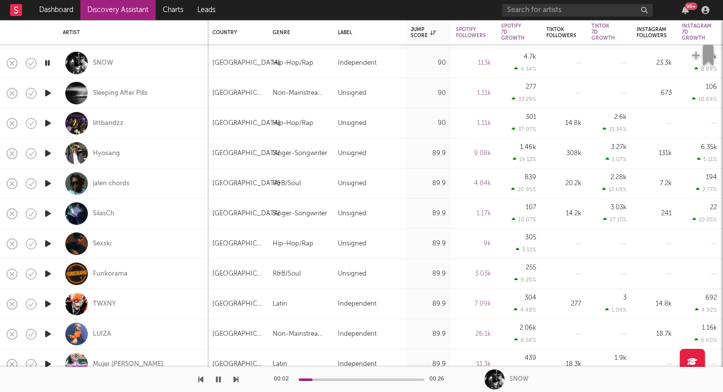
click at [235, 377] on icon "button" at bounding box center [235, 379] width 5 height 8
click at [234, 378] on icon "button" at bounding box center [235, 379] width 5 height 8
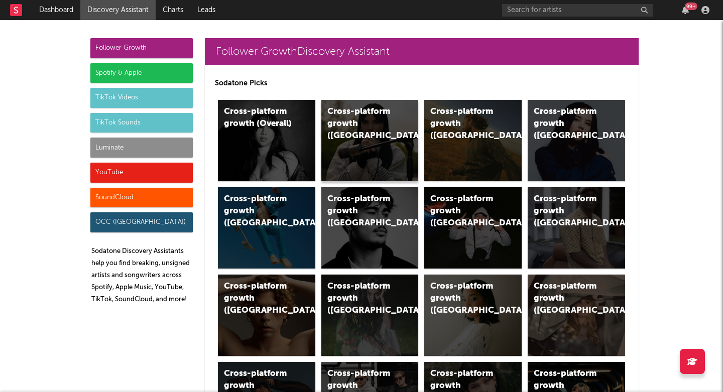
click at [362, 149] on div "Cross-platform growth (UK)" at bounding box center [369, 140] width 97 height 81
click at [441, 236] on div "Cross-platform growth (Central Europe/GSA)" at bounding box center [472, 227] width 97 height 81
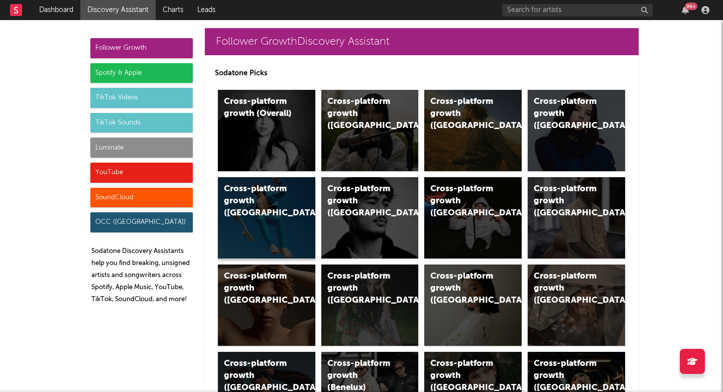
click at [259, 207] on div "Cross-platform growth (Australia)" at bounding box center [258, 201] width 68 height 36
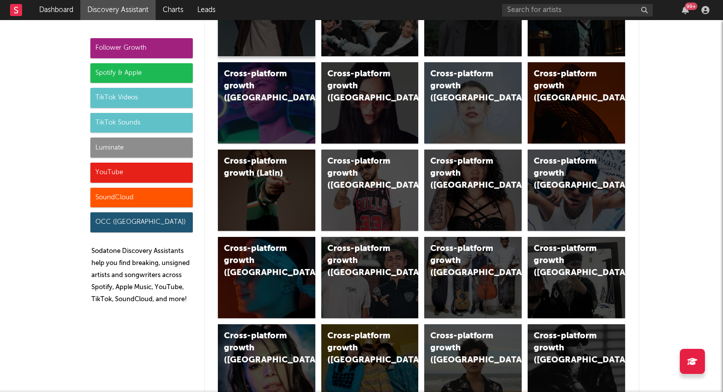
scroll to position [388, 0]
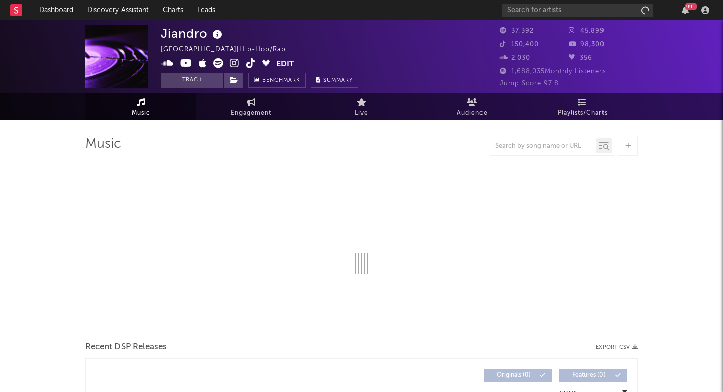
select select "1w"
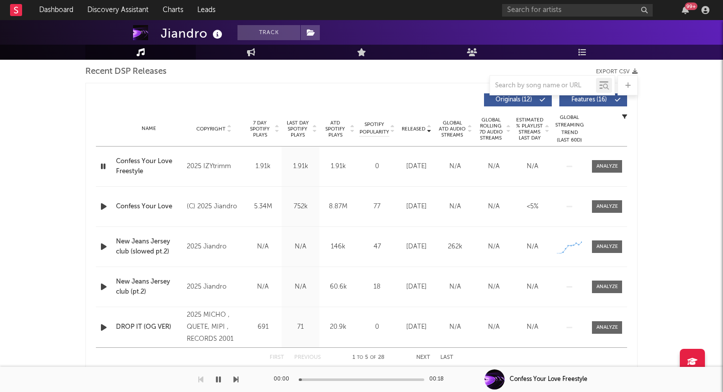
scroll to position [359, 0]
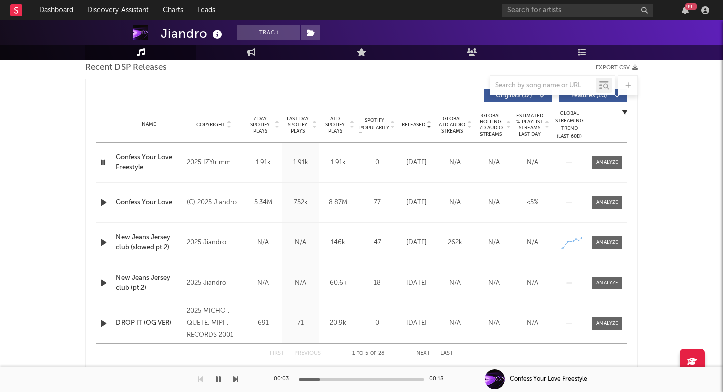
click at [104, 202] on icon "button" at bounding box center [103, 202] width 11 height 13
click at [297, 126] on span "Last Day Spotify Plays" at bounding box center [297, 125] width 27 height 18
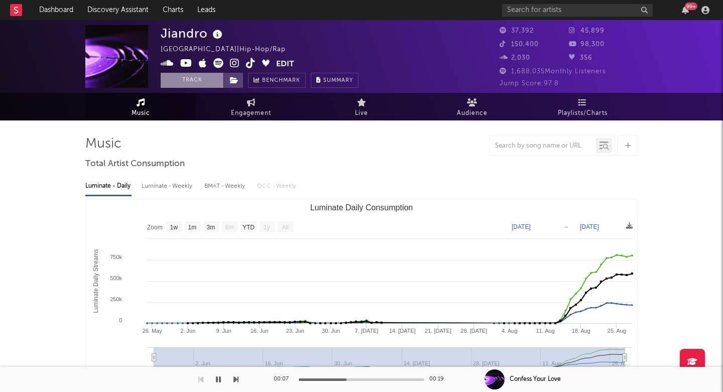
scroll to position [0, 0]
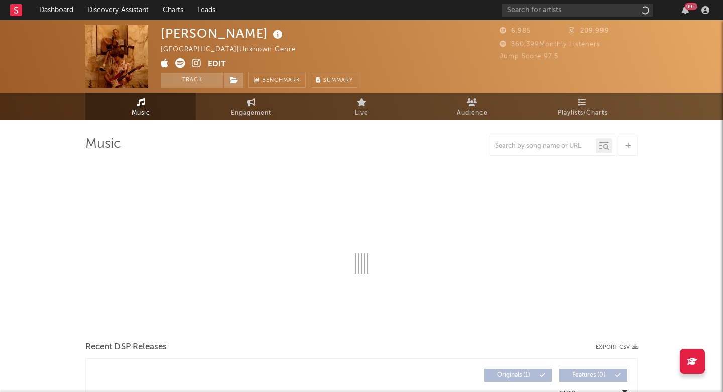
select select "1w"
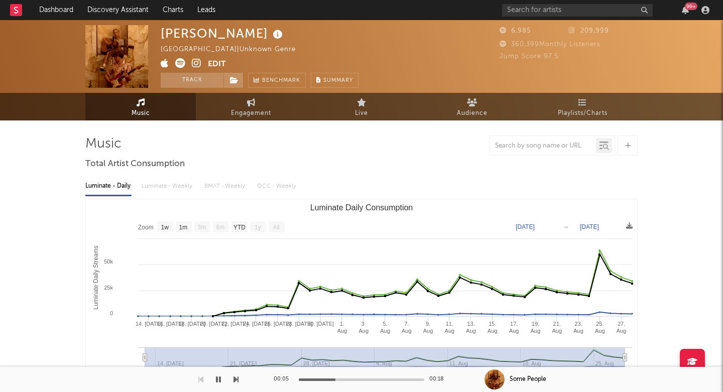
click at [175, 32] on div "liou" at bounding box center [223, 33] width 124 height 17
copy div "liou"
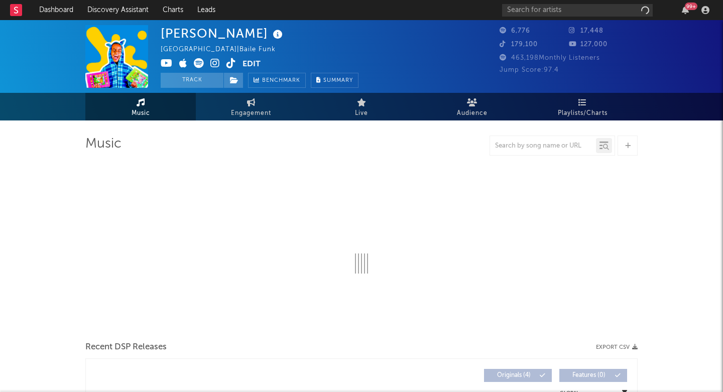
select select "1w"
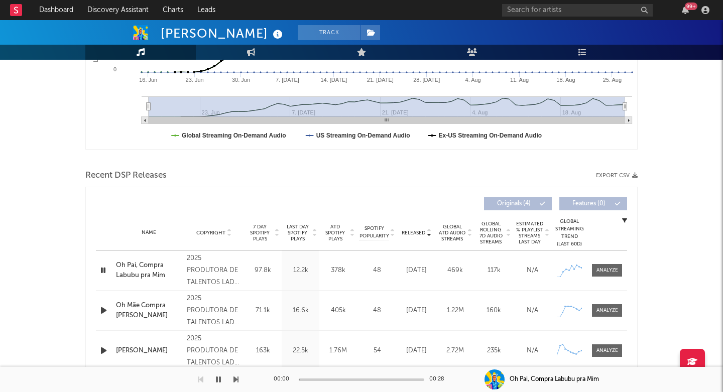
scroll to position [356, 0]
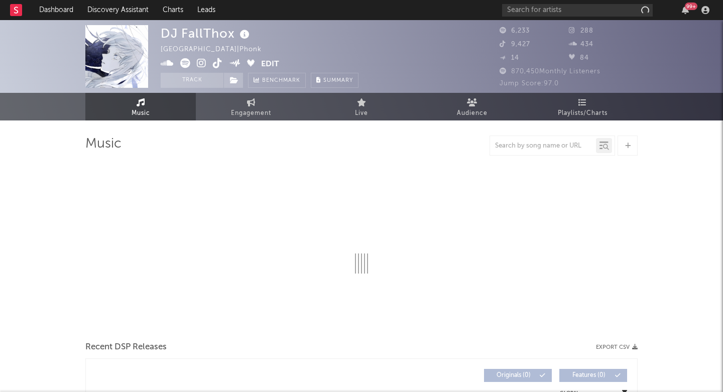
select select "1w"
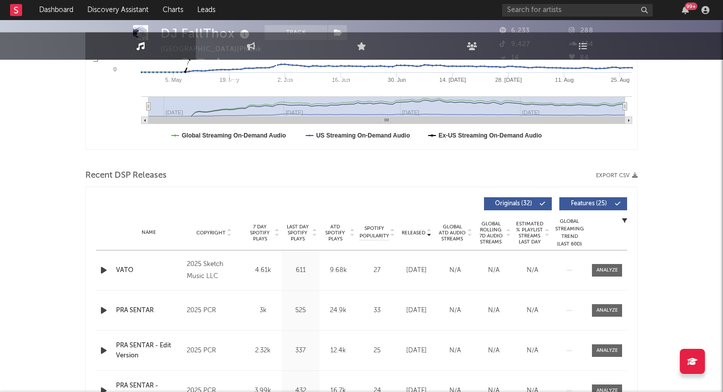
scroll to position [399, 0]
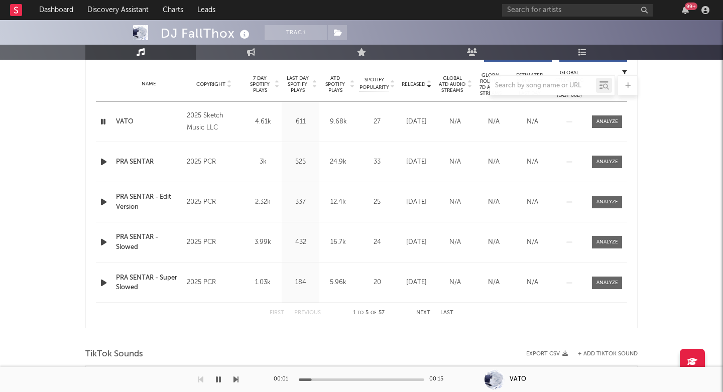
click at [299, 87] on div at bounding box center [361, 85] width 552 height 20
click at [300, 82] on div at bounding box center [361, 85] width 552 height 20
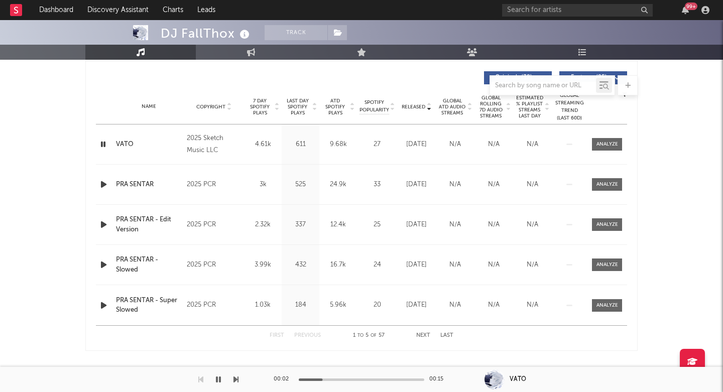
scroll to position [376, 0]
click at [315, 108] on icon at bounding box center [314, 110] width 5 height 4
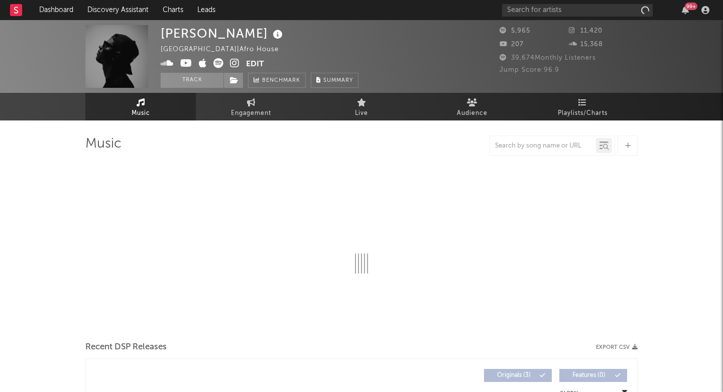
select select "1w"
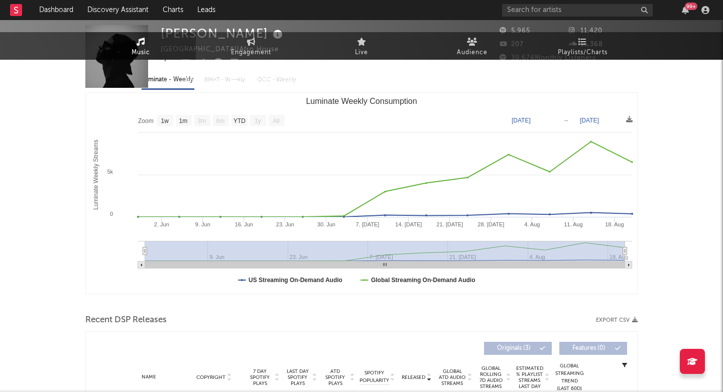
scroll to position [342, 0]
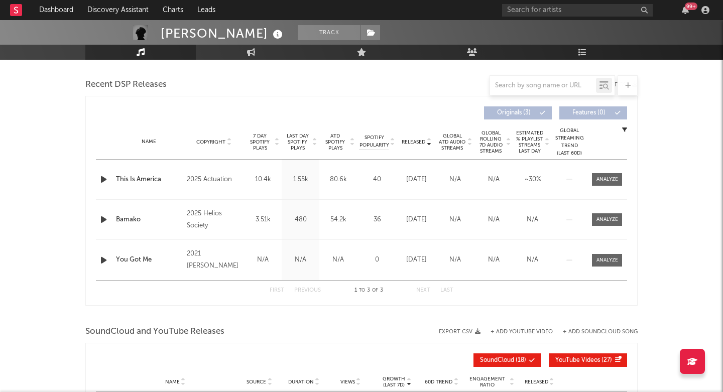
click at [299, 137] on span "Last Day Spotify Plays" at bounding box center [297, 142] width 27 height 18
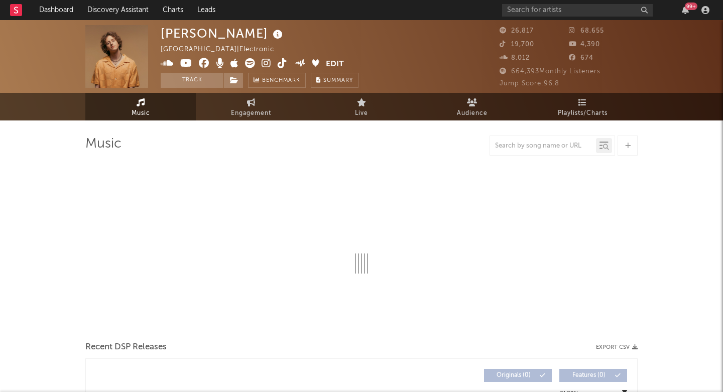
select select "6m"
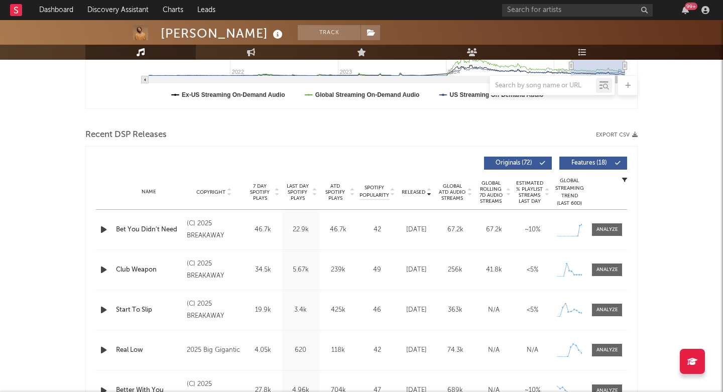
scroll to position [317, 0]
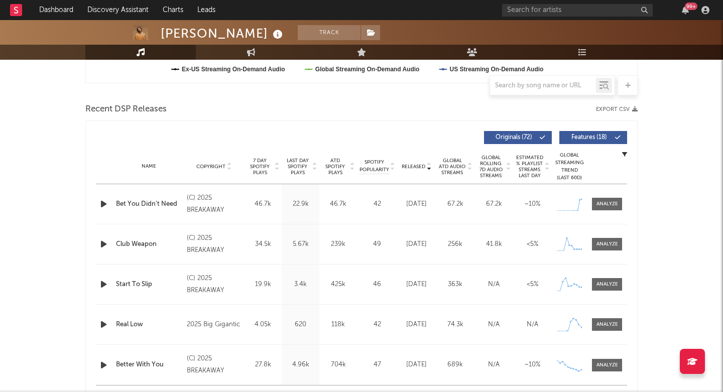
click at [295, 168] on span "Last Day Spotify Plays" at bounding box center [297, 167] width 27 height 18
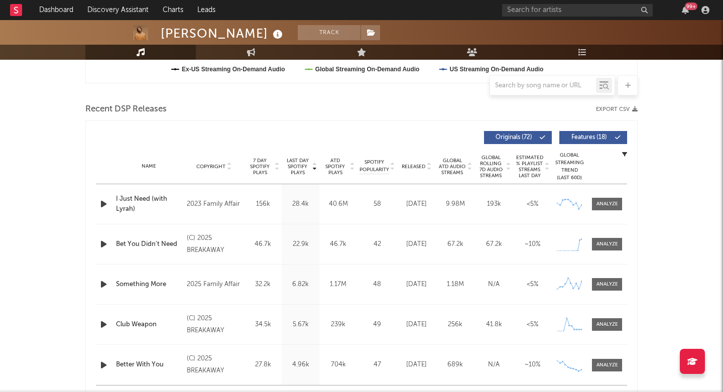
click at [101, 243] on icon "button" at bounding box center [103, 244] width 11 height 13
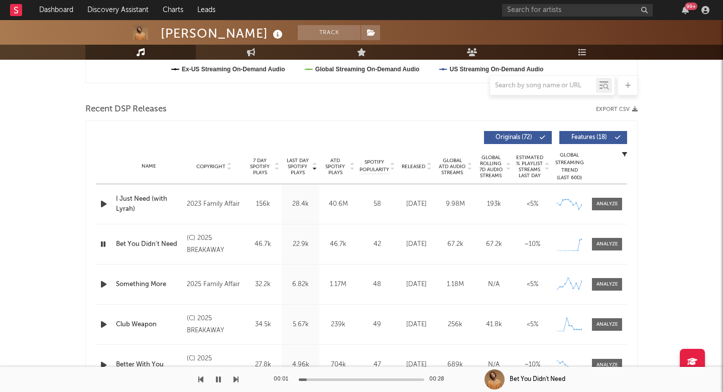
click at [174, 36] on div "Daniel Allan" at bounding box center [223, 33] width 124 height 17
drag, startPoint x: 174, startPoint y: 36, endPoint x: 217, endPoint y: 35, distance: 43.7
click at [217, 35] on div "Daniel Allan" at bounding box center [223, 33] width 124 height 17
copy div "Daniel Allan"
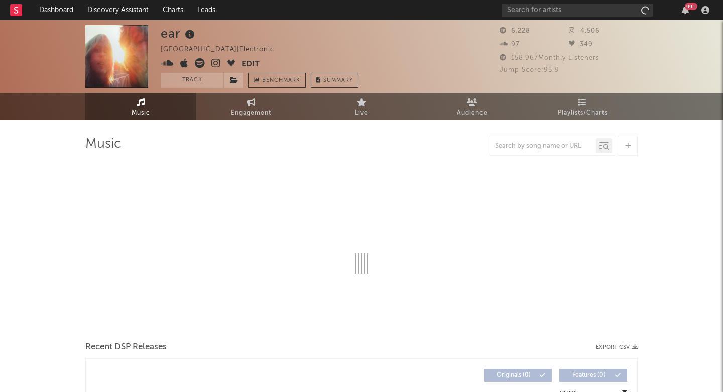
select select "1w"
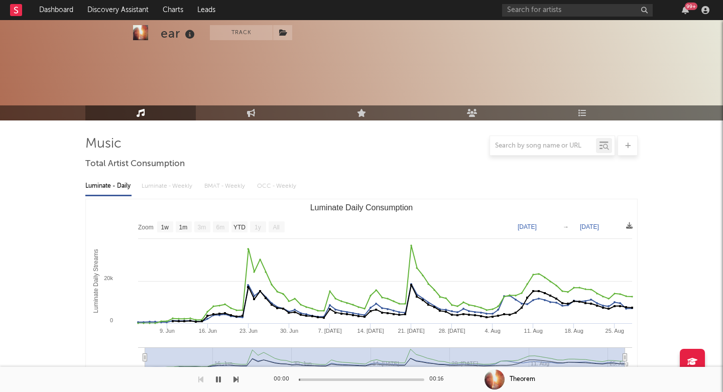
scroll to position [344, 0]
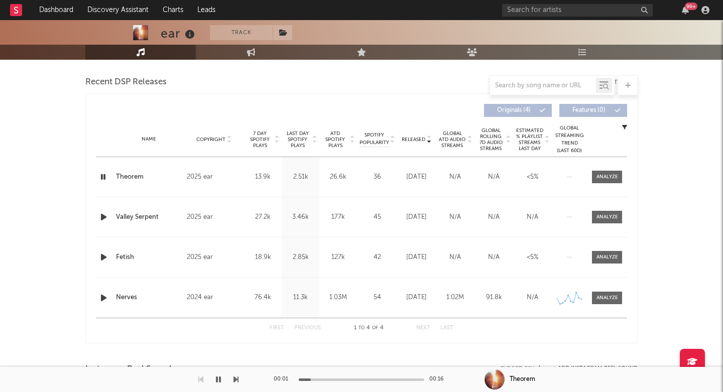
click at [296, 148] on span "Last Day Spotify Plays" at bounding box center [297, 139] width 27 height 18
click at [103, 181] on icon "button" at bounding box center [103, 177] width 11 height 13
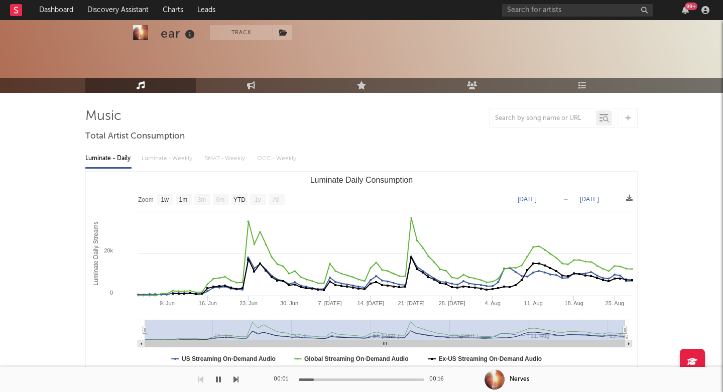
scroll to position [25, 0]
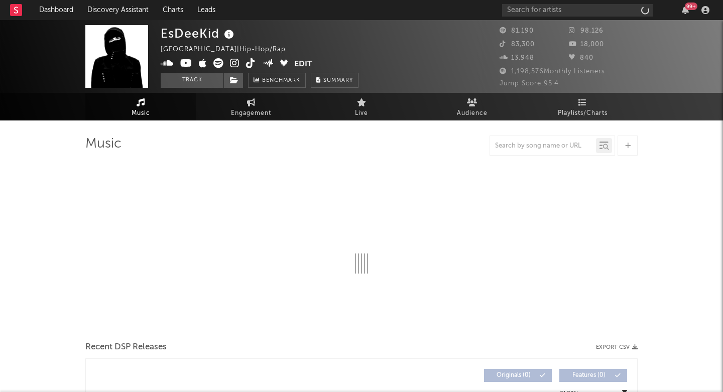
select select "6m"
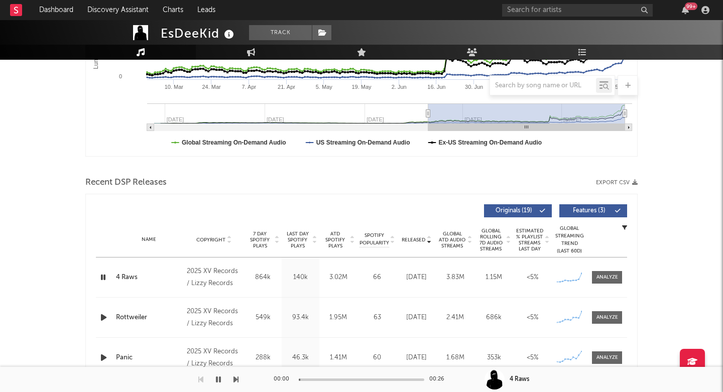
scroll to position [270, 0]
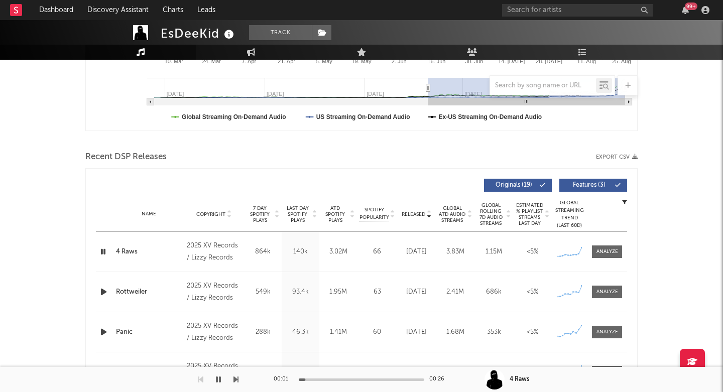
click at [299, 214] on span "Last Day Spotify Plays" at bounding box center [297, 214] width 27 height 18
click at [106, 253] on icon "button" at bounding box center [103, 251] width 11 height 13
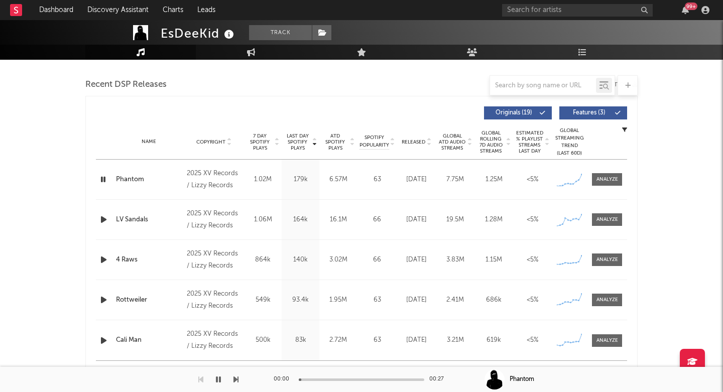
scroll to position [344, 0]
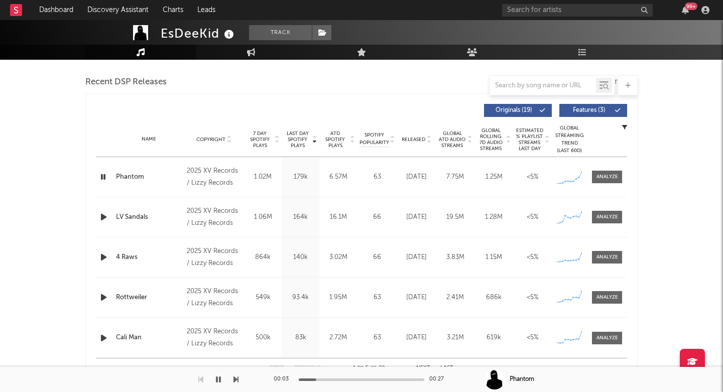
click at [193, 40] on div "EsDeeKid" at bounding box center [199, 33] width 76 height 17
copy div "EsDeeKid"
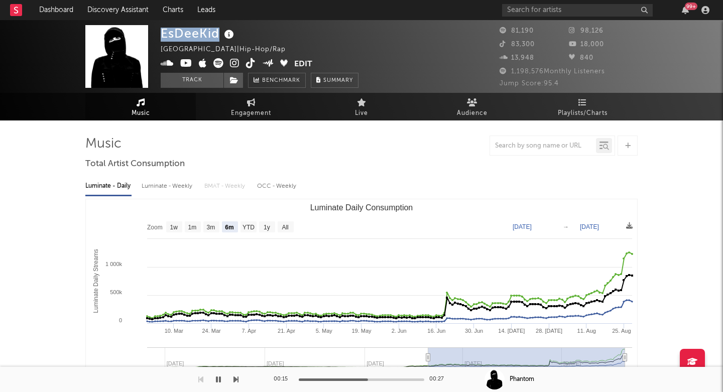
scroll to position [0, 0]
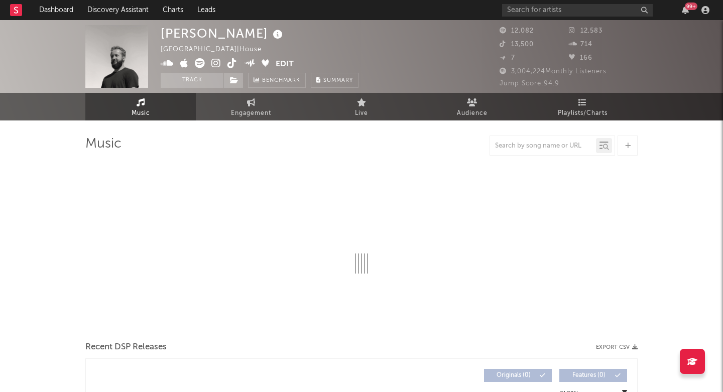
select select "6m"
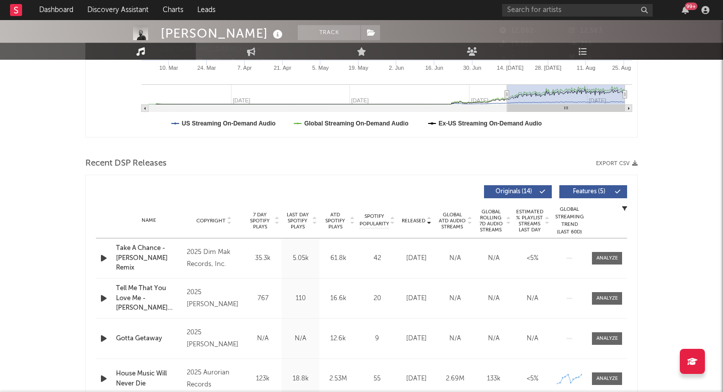
scroll to position [292, 0]
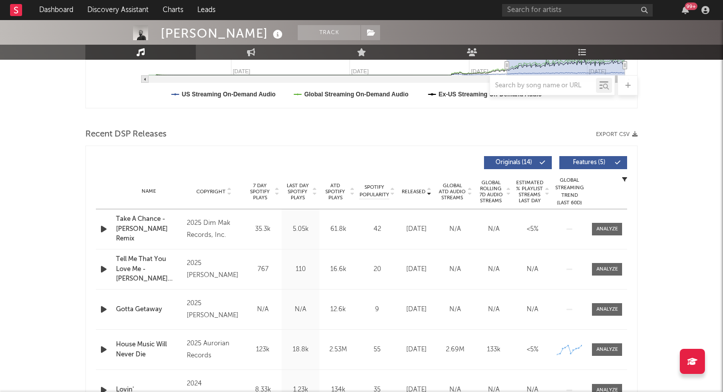
click at [300, 196] on span "Last Day Spotify Plays" at bounding box center [297, 192] width 27 height 18
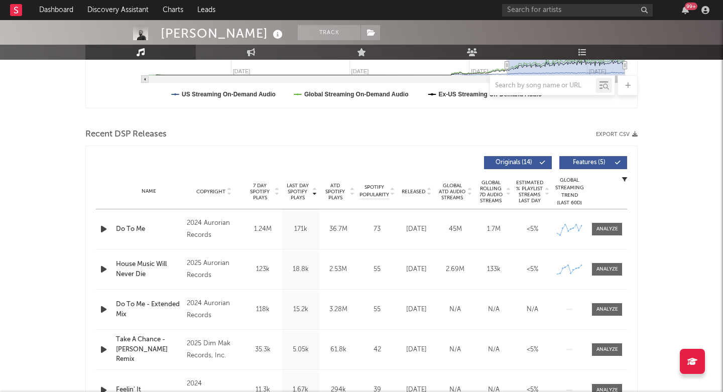
click at [108, 230] on icon "button" at bounding box center [103, 229] width 11 height 13
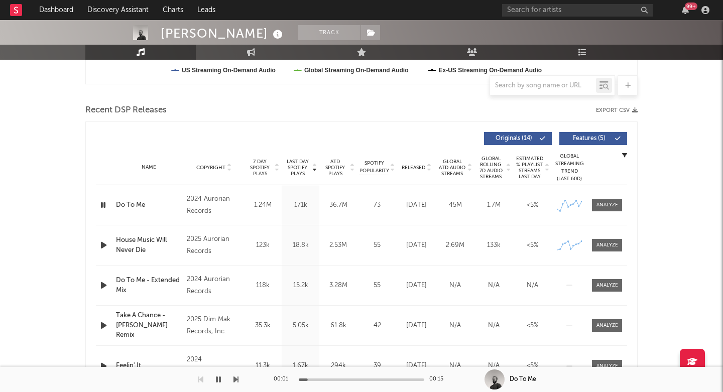
scroll to position [329, 0]
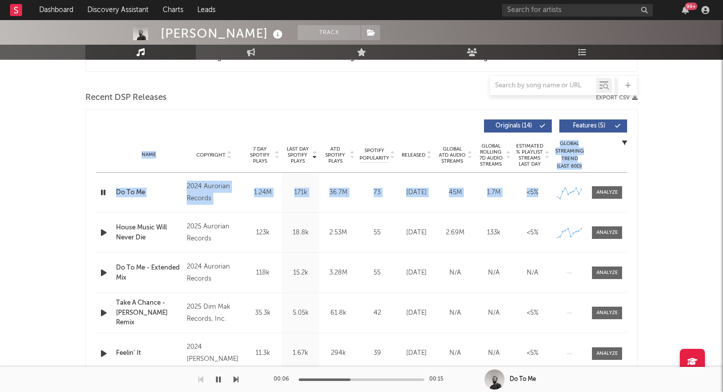
drag, startPoint x: 607, startPoint y: 190, endPoint x: 350, endPoint y: 111, distance: 268.8
click at [350, 111] on div "Last Day Spotify Plays Copyright 7 Day Spotify Plays Last Day Spotify Plays ATD…" at bounding box center [361, 254] width 552 height 290
click at [411, 156] on span "Released" at bounding box center [413, 155] width 24 height 6
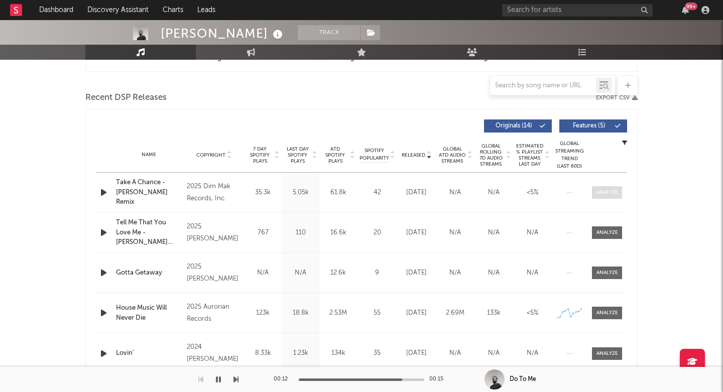
click at [600, 197] on span at bounding box center [607, 192] width 30 height 13
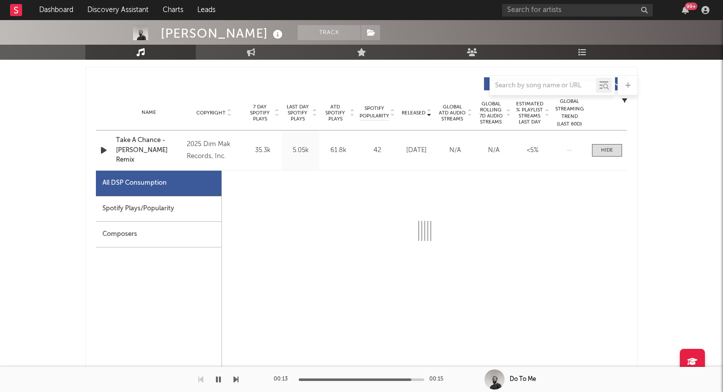
scroll to position [372, 0]
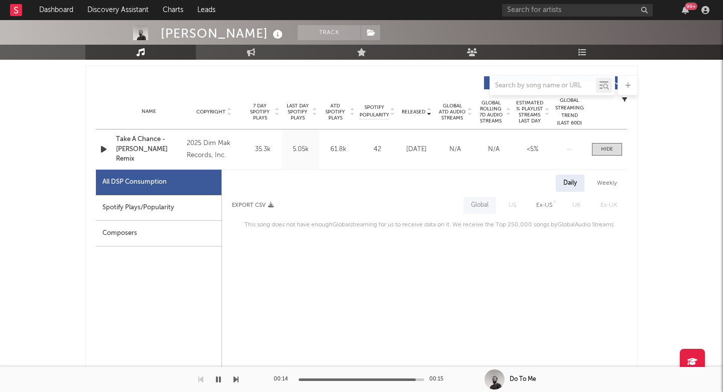
click at [294, 108] on span "Last Day Spotify Plays" at bounding box center [297, 112] width 27 height 18
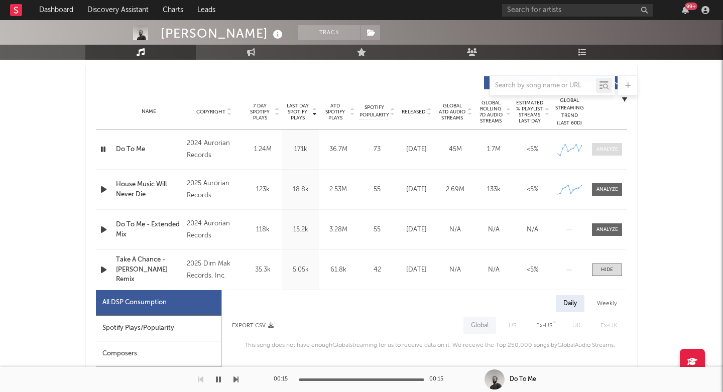
click at [607, 148] on div at bounding box center [607, 150] width 22 height 8
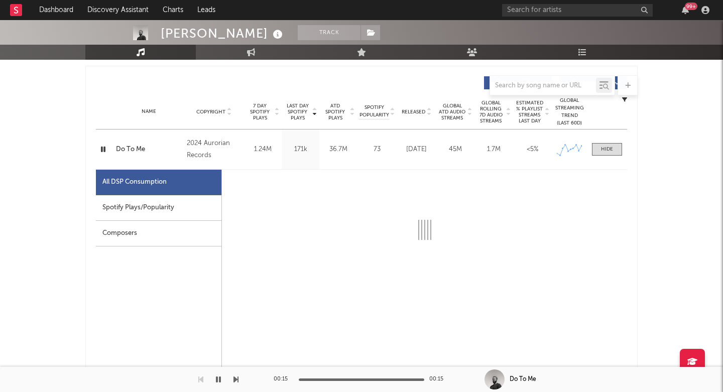
select select "6m"
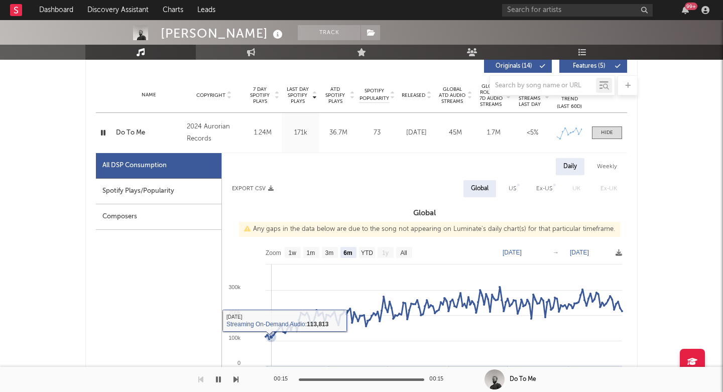
scroll to position [268, 0]
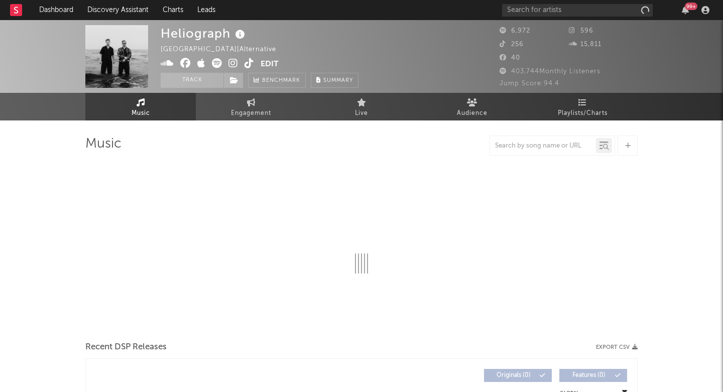
select select "1w"
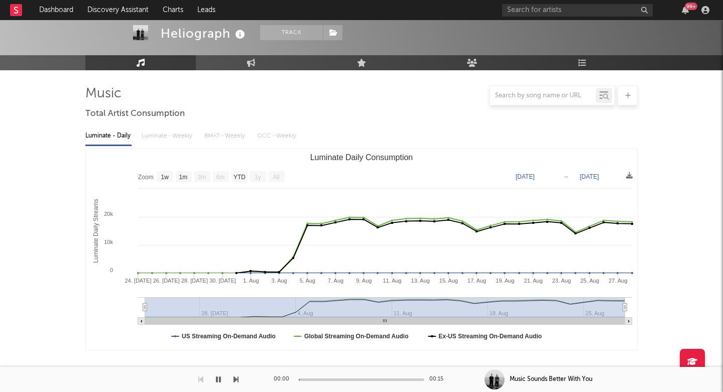
scroll to position [341, 0]
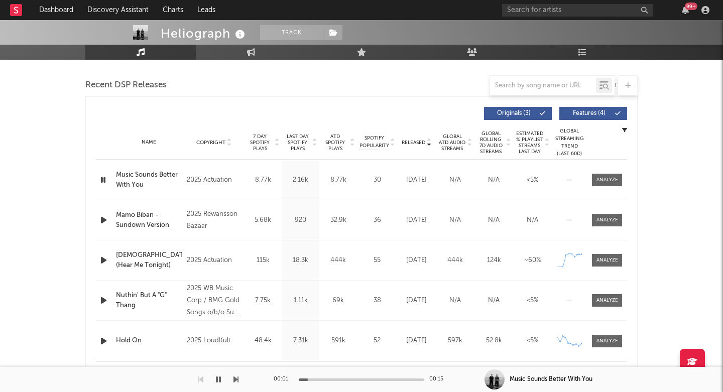
click at [296, 143] on span "Last Day Spotify Plays" at bounding box center [297, 142] width 27 height 18
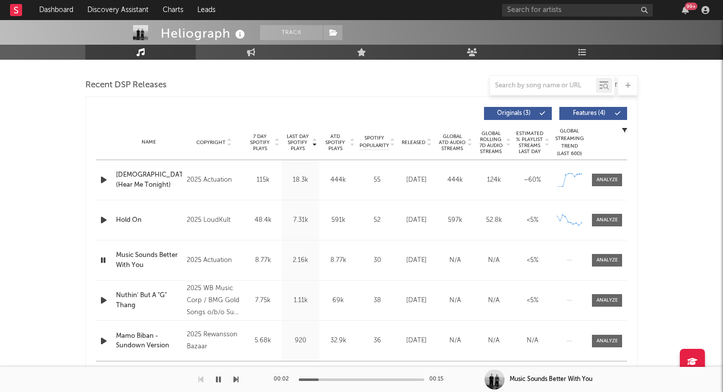
click at [100, 177] on icon "button" at bounding box center [103, 180] width 11 height 13
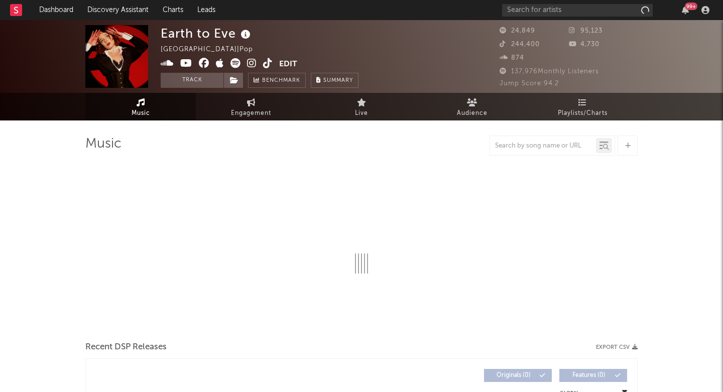
select select "6m"
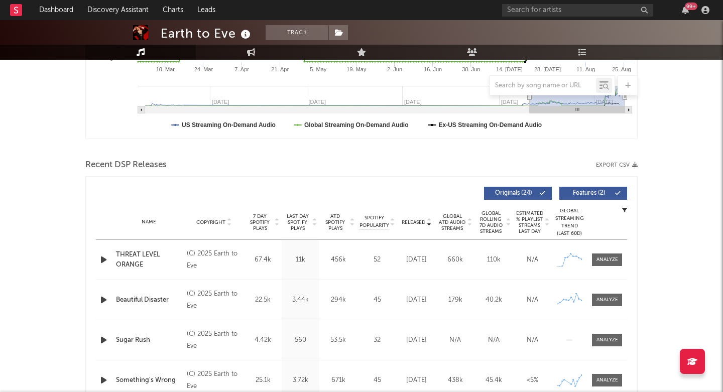
scroll to position [317, 0]
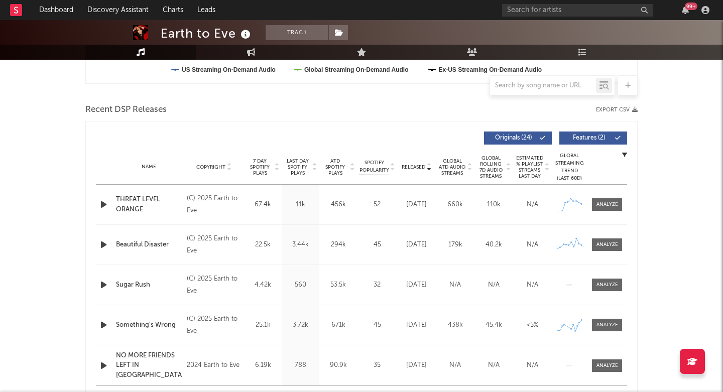
click at [290, 161] on span "Last Day Spotify Plays" at bounding box center [297, 167] width 27 height 18
click at [101, 203] on icon "button" at bounding box center [103, 204] width 11 height 13
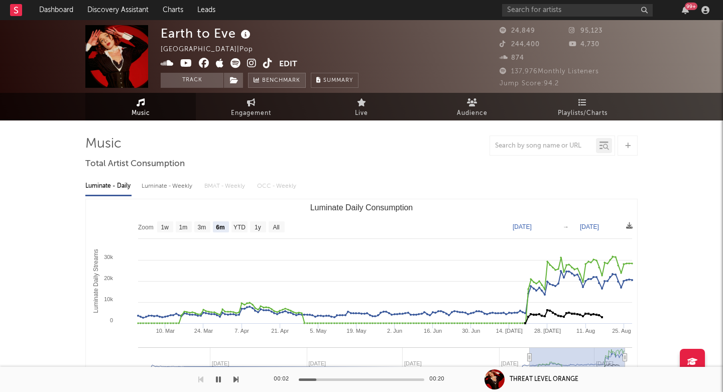
scroll to position [0, 0]
click at [247, 65] on icon at bounding box center [252, 63] width 10 height 10
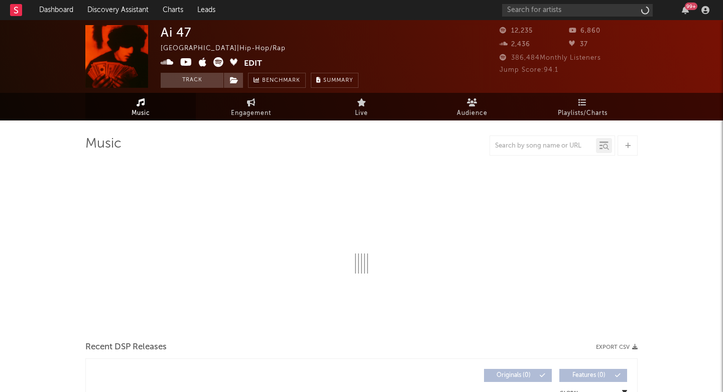
select select "6m"
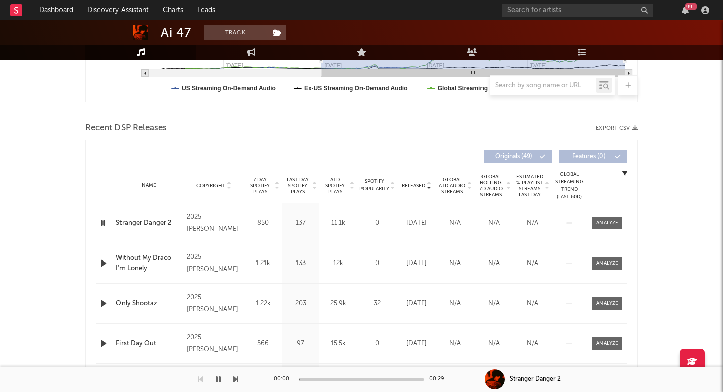
scroll to position [333, 0]
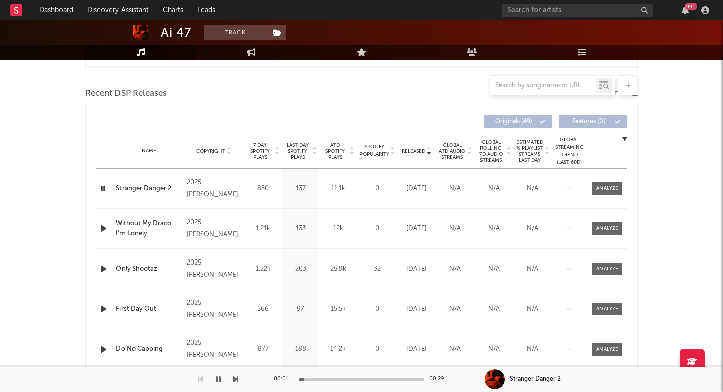
click at [300, 146] on span "Last Day Spotify Plays" at bounding box center [297, 151] width 27 height 18
click at [101, 188] on icon "button" at bounding box center [103, 188] width 11 height 13
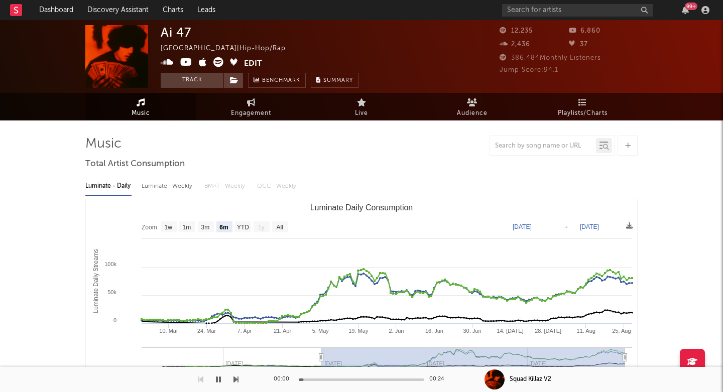
scroll to position [0, 0]
click at [176, 29] on div "Ai 47" at bounding box center [176, 32] width 31 height 15
copy div "Ai 47"
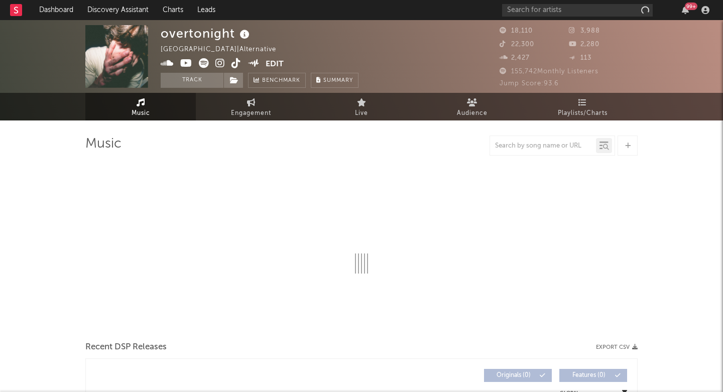
select select "1w"
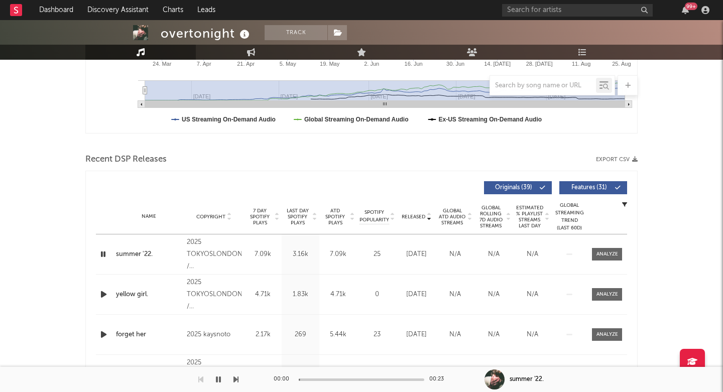
scroll to position [292, 0]
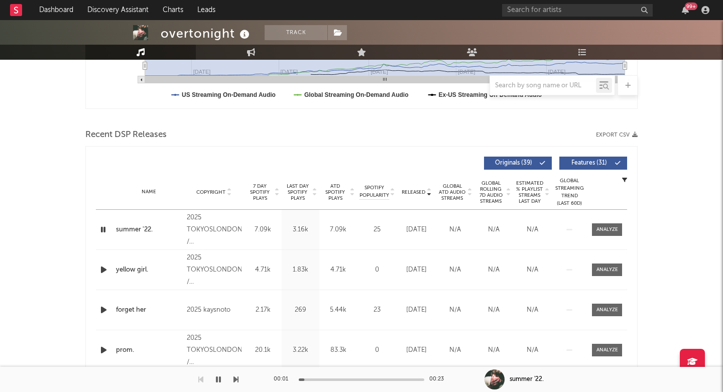
click at [298, 197] on span "Last Day Spotify Plays" at bounding box center [297, 192] width 27 height 18
click at [100, 233] on icon "button" at bounding box center [103, 229] width 11 height 13
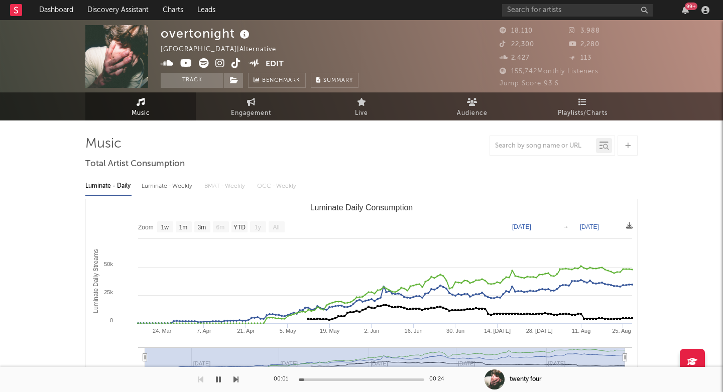
scroll to position [0, 0]
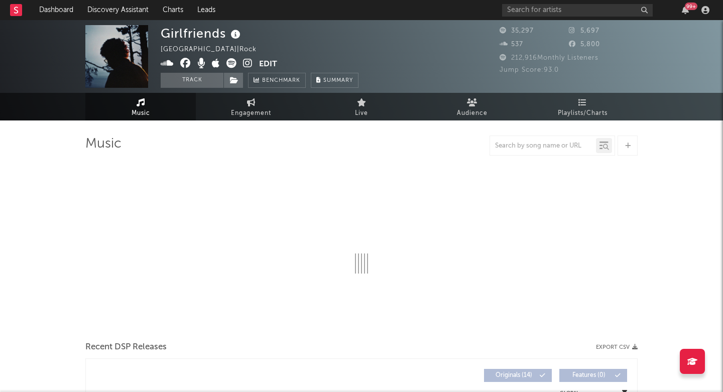
select select "6m"
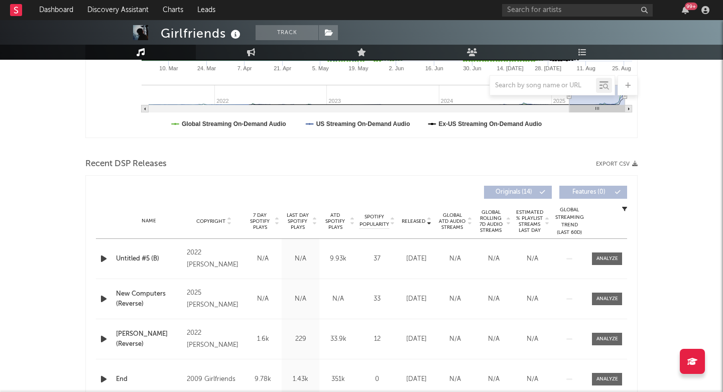
scroll to position [345, 0]
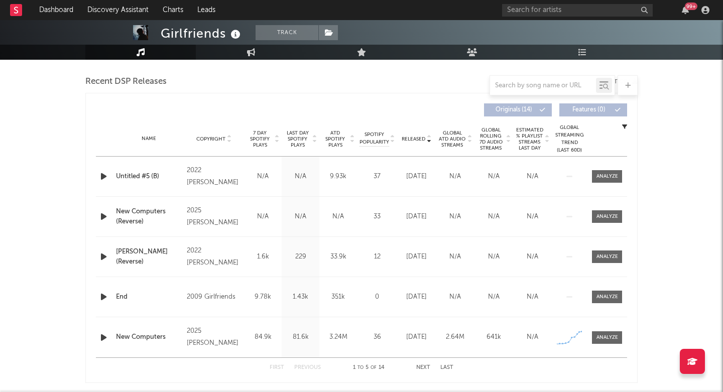
click at [303, 143] on span "Last Day Spotify Plays" at bounding box center [297, 139] width 27 height 18
click at [103, 177] on icon "button" at bounding box center [103, 176] width 11 height 13
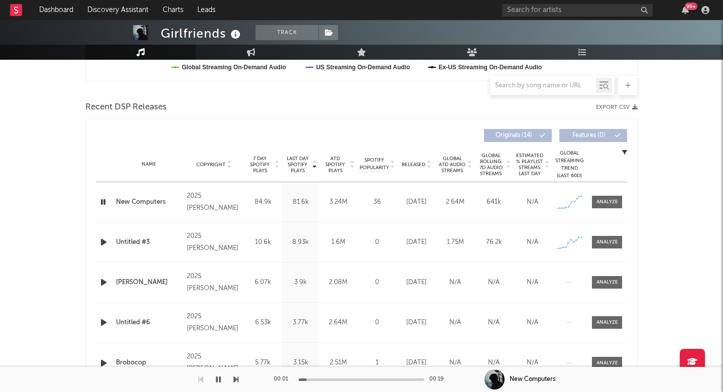
scroll to position [354, 0]
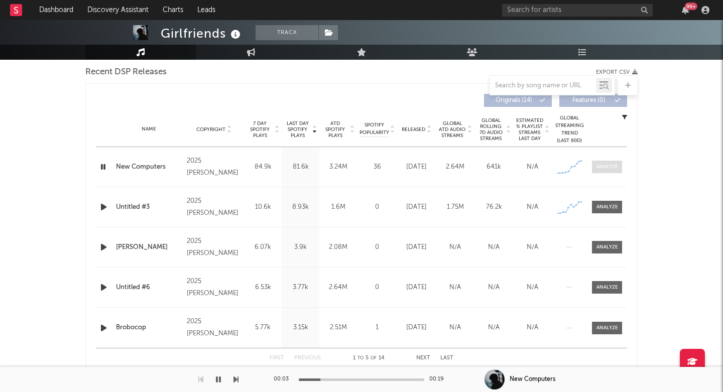
click at [610, 166] on div at bounding box center [607, 167] width 22 height 8
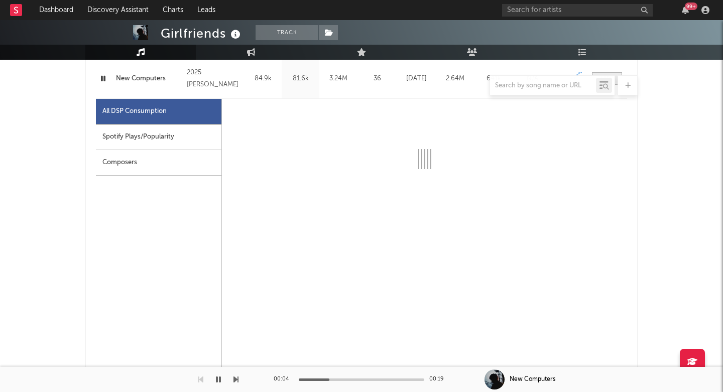
scroll to position [445, 0]
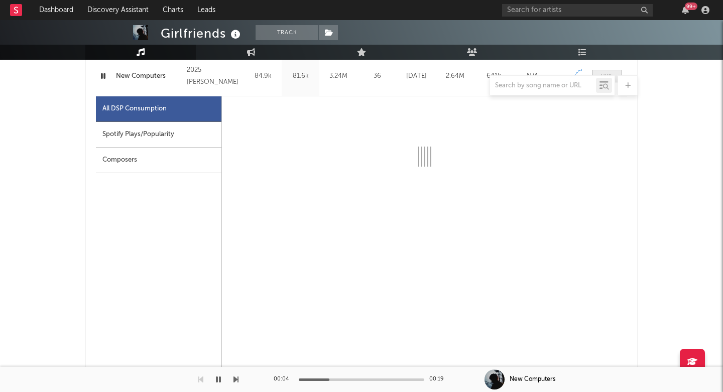
select select "1w"
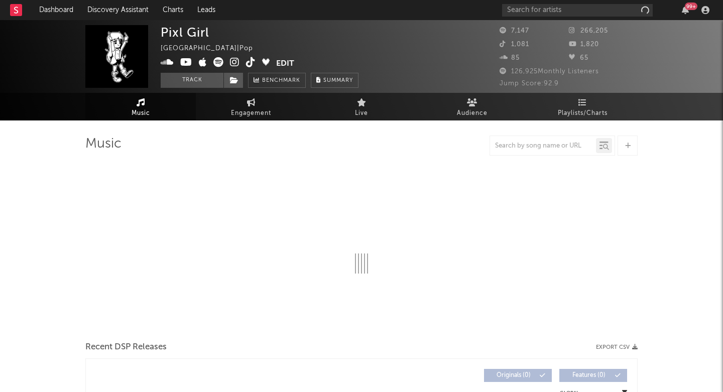
select select "1w"
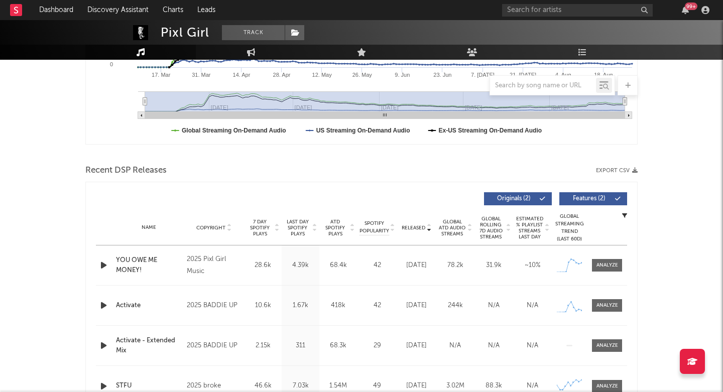
scroll to position [305, 0]
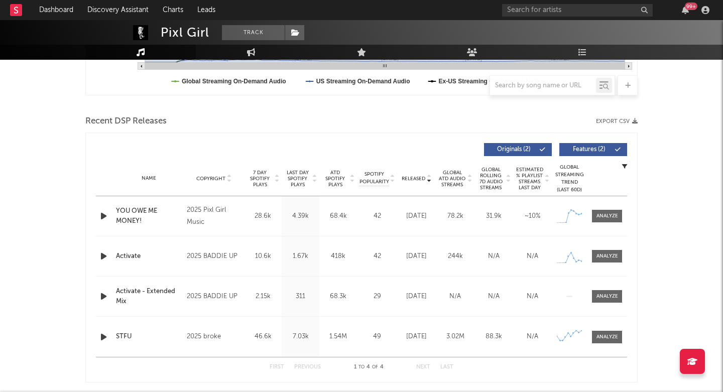
click at [304, 188] on div "Name Copyright Label Album Names Composer Names 7 Day Spotify Plays Last Day Sp…" at bounding box center [361, 178] width 531 height 35
click at [296, 174] on span "Last Day Spotify Plays" at bounding box center [297, 179] width 27 height 18
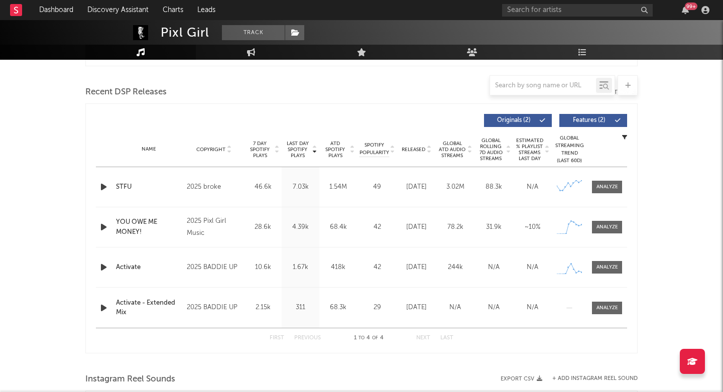
scroll to position [342, 0]
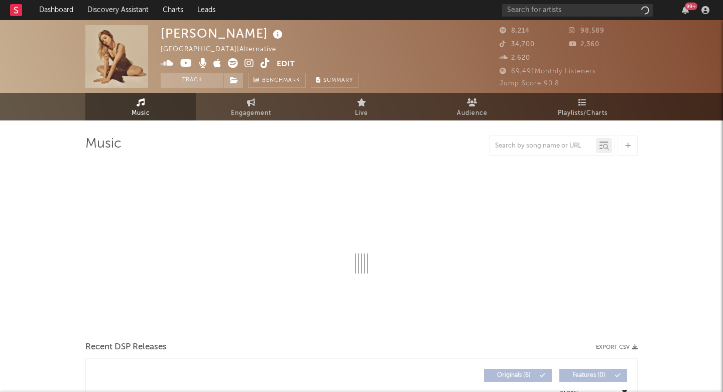
select select "6m"
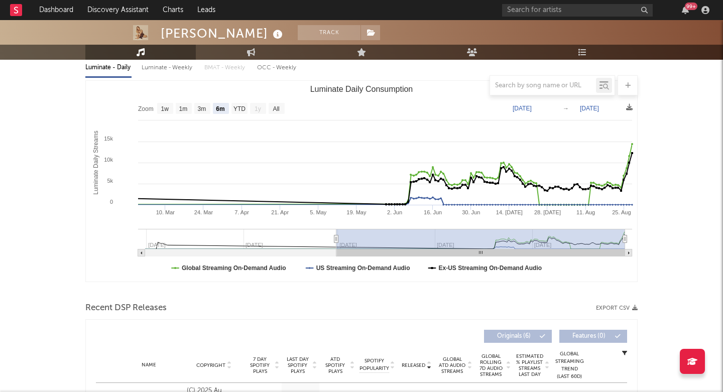
scroll to position [285, 0]
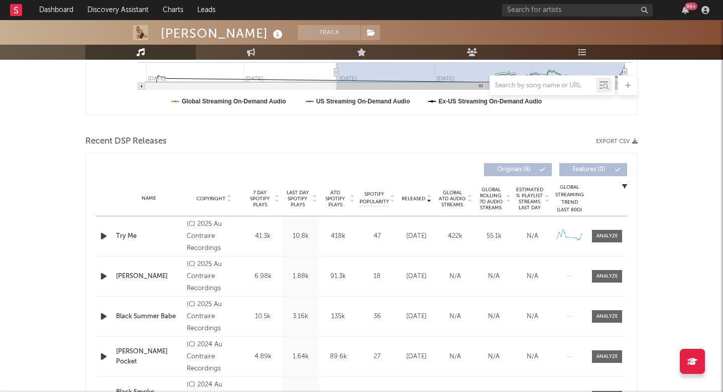
click at [298, 199] on span "Last Day Spotify Plays" at bounding box center [297, 199] width 27 height 18
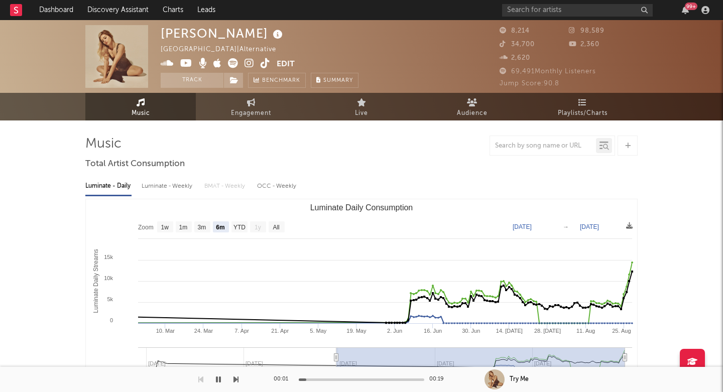
scroll to position [0, 0]
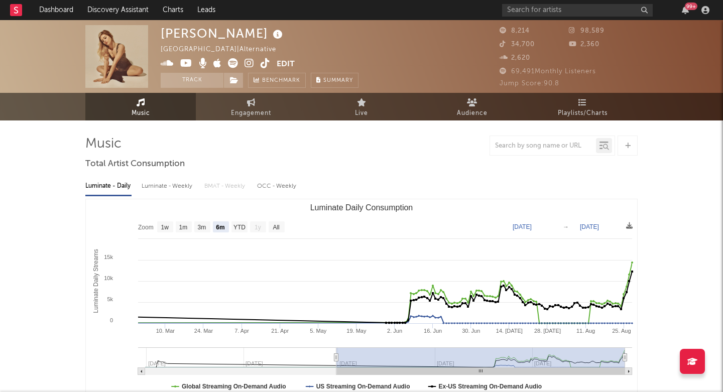
click at [189, 28] on div "[PERSON_NAME]" at bounding box center [223, 33] width 124 height 17
copy div "[PERSON_NAME]"
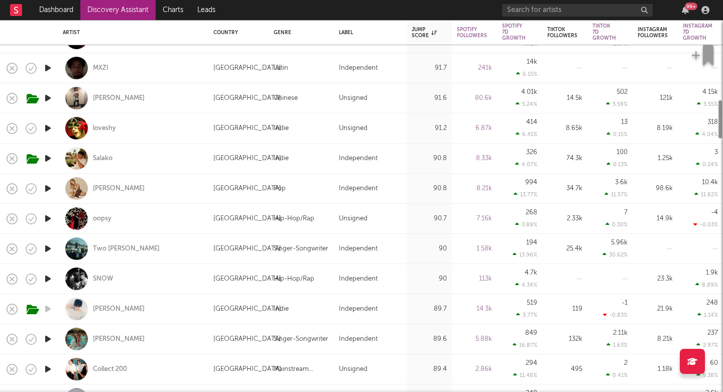
click at [47, 336] on icon "button" at bounding box center [48, 339] width 11 height 13
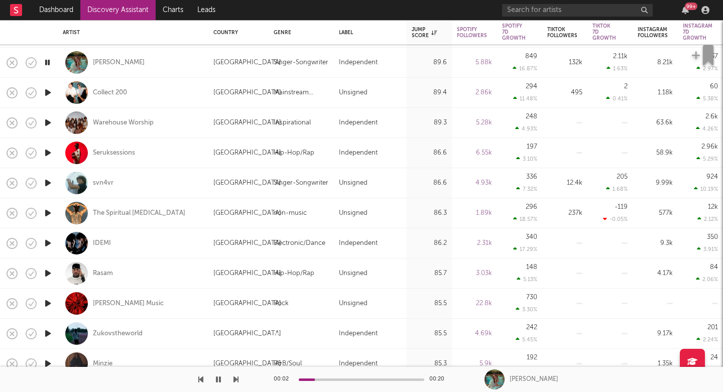
click at [235, 379] on icon "button" at bounding box center [235, 379] width 5 height 8
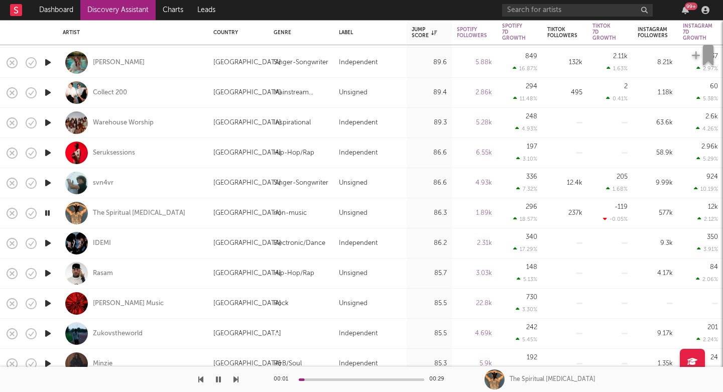
click at [235, 379] on icon "button" at bounding box center [235, 379] width 5 height 8
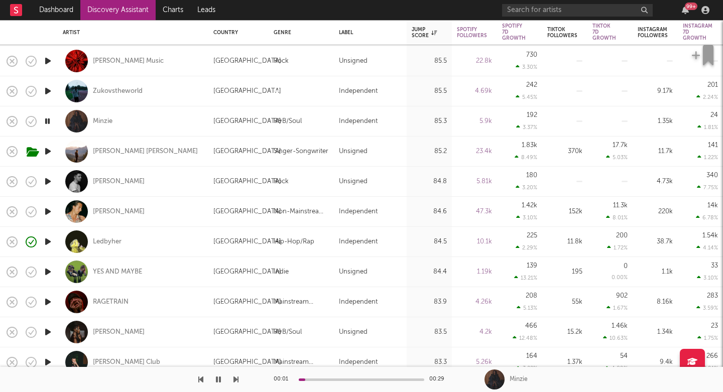
click at [46, 88] on icon "button" at bounding box center [48, 91] width 11 height 13
click at [159, 96] on div "Zukovstheworld" at bounding box center [133, 91] width 141 height 30
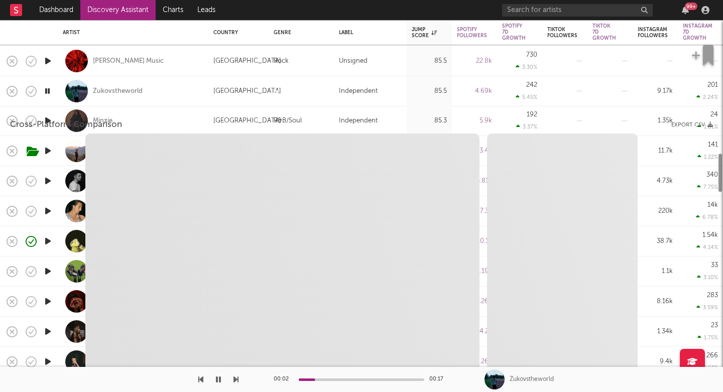
select select "1w"
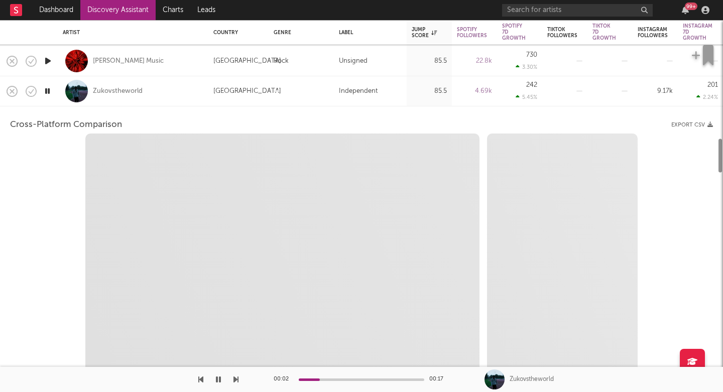
select select "1w"
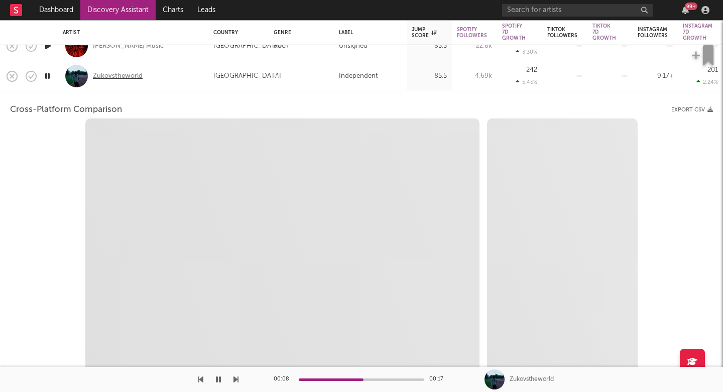
click at [121, 78] on div "Zukovstheworld" at bounding box center [118, 76] width 50 height 9
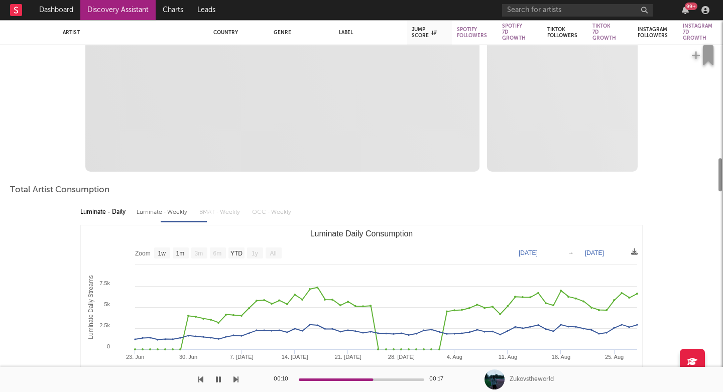
select select "1m"
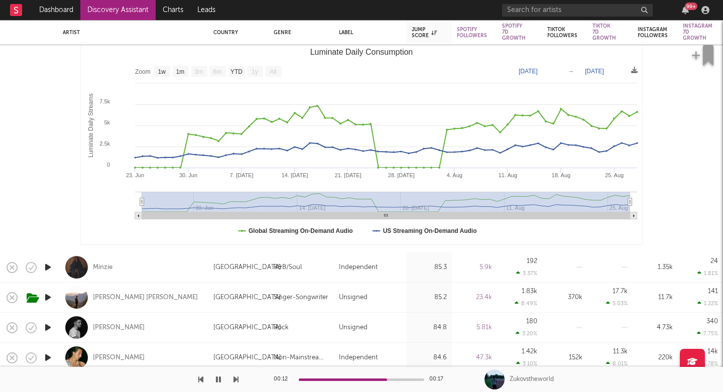
click at [233, 381] on div at bounding box center [119, 379] width 238 height 25
click at [235, 381] on icon "button" at bounding box center [235, 379] width 5 height 8
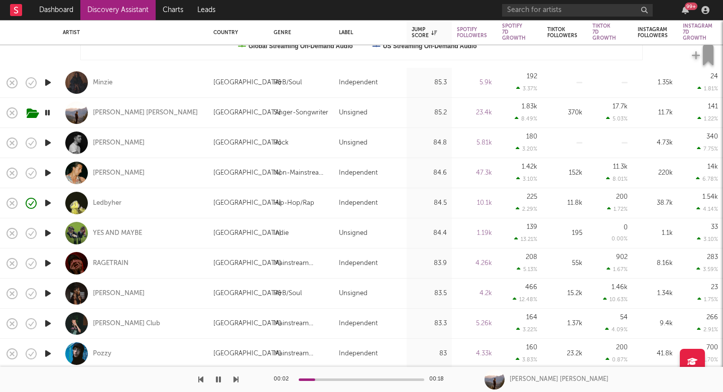
click at [163, 111] on div "Alex Rv Phillips" at bounding box center [133, 113] width 141 height 30
select select "1w"
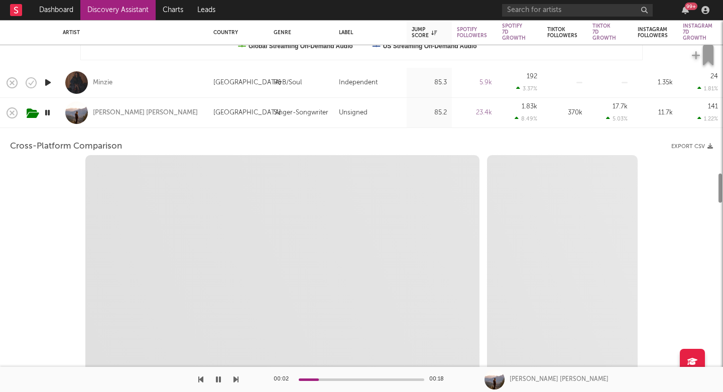
select select "6m"
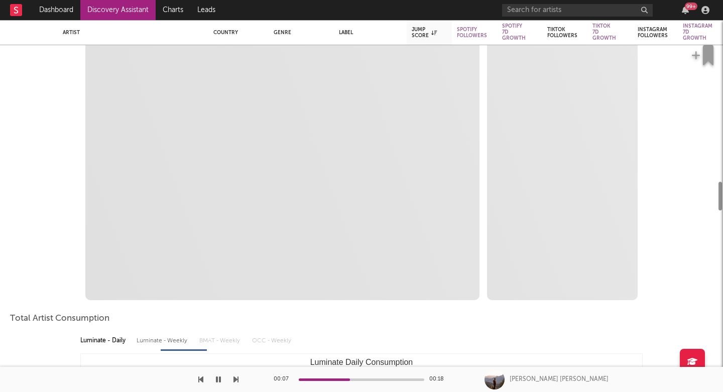
select select "1m"
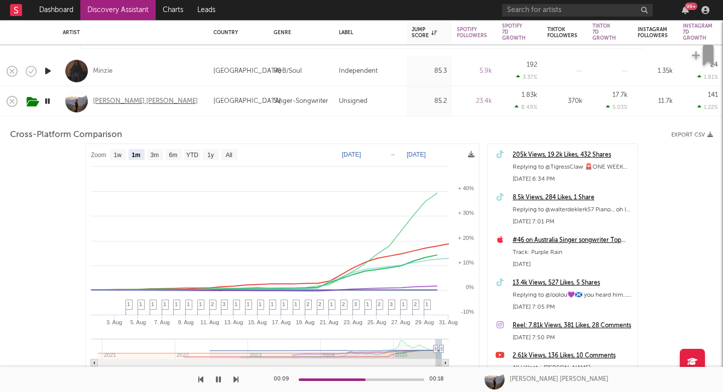
click at [120, 97] on div "Alex Rv Phillips" at bounding box center [145, 101] width 105 height 9
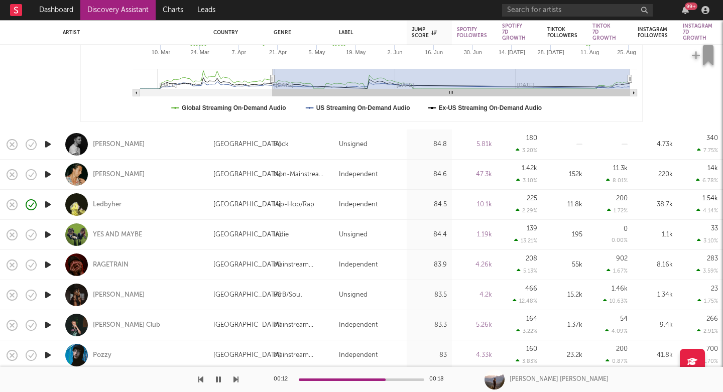
click at [234, 380] on icon "button" at bounding box center [235, 379] width 5 height 8
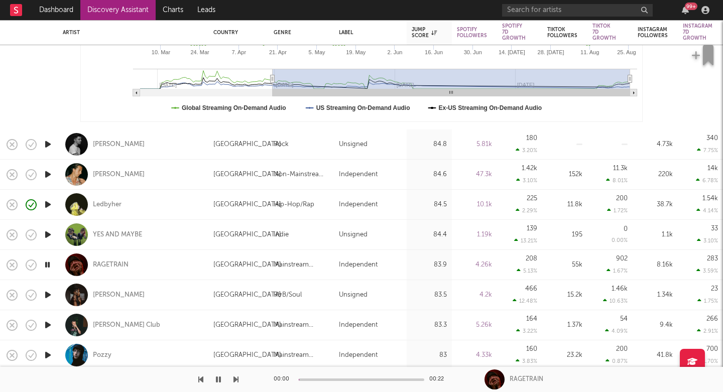
click at [234, 380] on icon "button" at bounding box center [235, 379] width 5 height 8
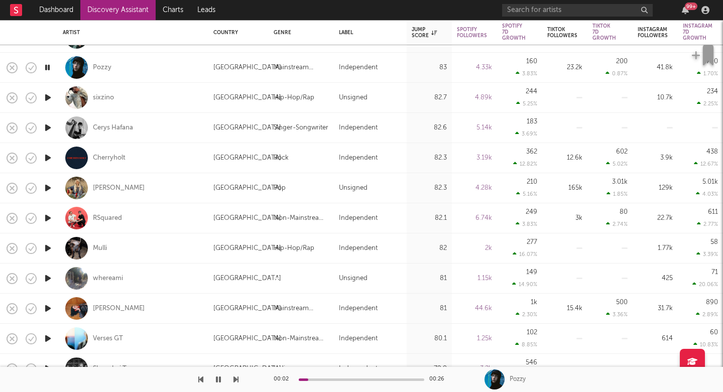
click at [238, 382] on icon "button" at bounding box center [235, 379] width 5 height 8
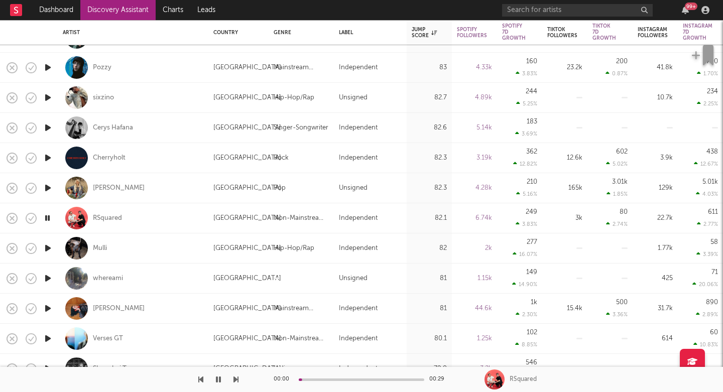
click at [238, 382] on icon "button" at bounding box center [235, 379] width 5 height 8
click at [109, 217] on div "RSquared" at bounding box center [107, 218] width 29 height 9
click at [237, 378] on icon "button" at bounding box center [235, 379] width 5 height 8
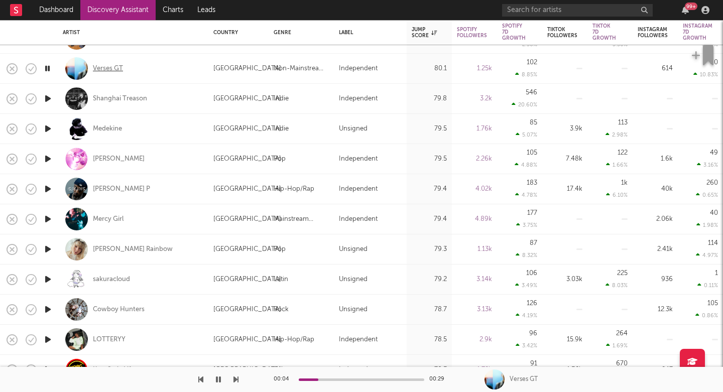
click at [109, 69] on div "Verses GT" at bounding box center [108, 68] width 30 height 9
click at [233, 377] on icon "button" at bounding box center [235, 379] width 5 height 8
click at [110, 160] on div "Agatka Iskra" at bounding box center [119, 159] width 52 height 9
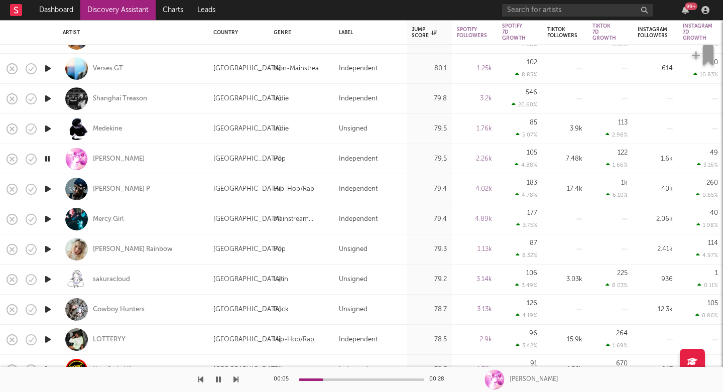
click at [235, 378] on icon "button" at bounding box center [235, 379] width 5 height 8
click at [125, 246] on div "Clark Rainbow" at bounding box center [133, 249] width 80 height 9
click at [234, 376] on icon "button" at bounding box center [235, 379] width 5 height 8
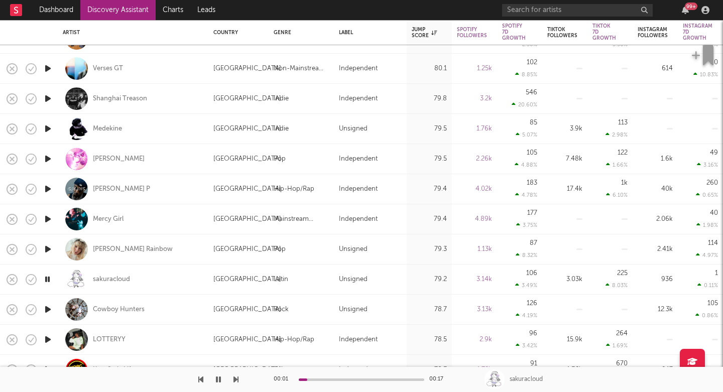
click at [234, 376] on icon "button" at bounding box center [235, 379] width 5 height 8
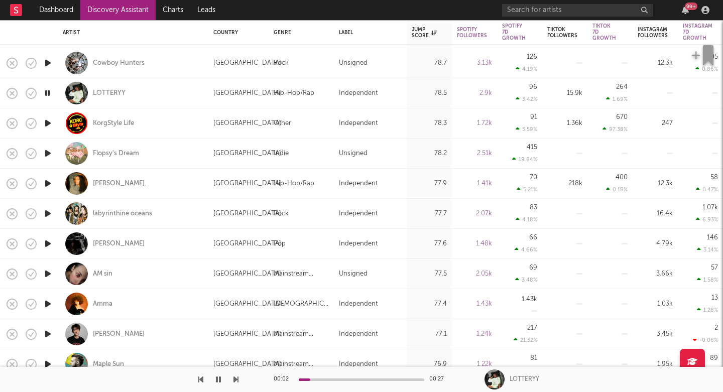
click at [235, 378] on icon "button" at bounding box center [235, 379] width 5 height 8
click at [114, 89] on div "LOTTERYY" at bounding box center [109, 93] width 33 height 9
click at [237, 377] on icon "button" at bounding box center [235, 379] width 5 height 8
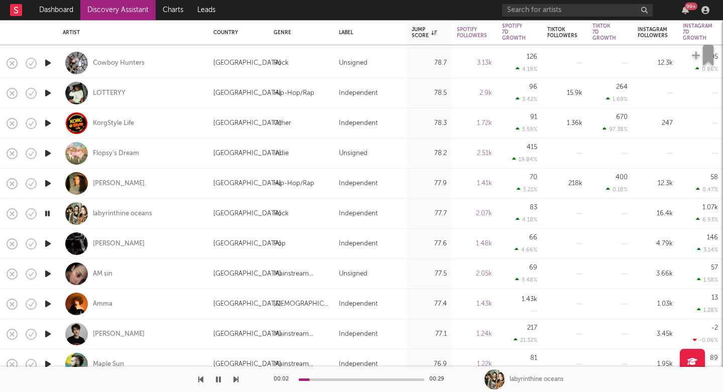
click at [236, 377] on icon "button" at bounding box center [235, 379] width 5 height 8
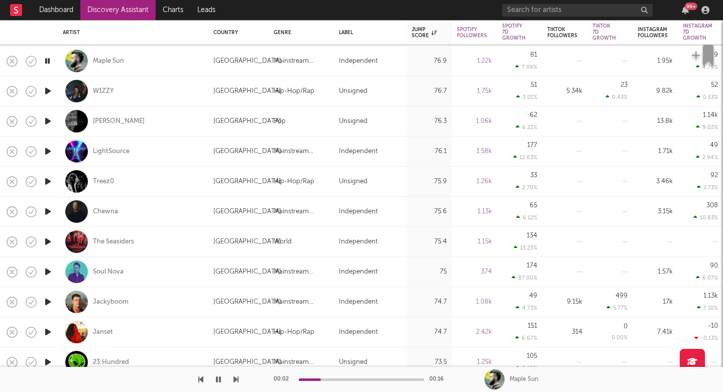
click at [234, 377] on icon "button" at bounding box center [235, 379] width 5 height 8
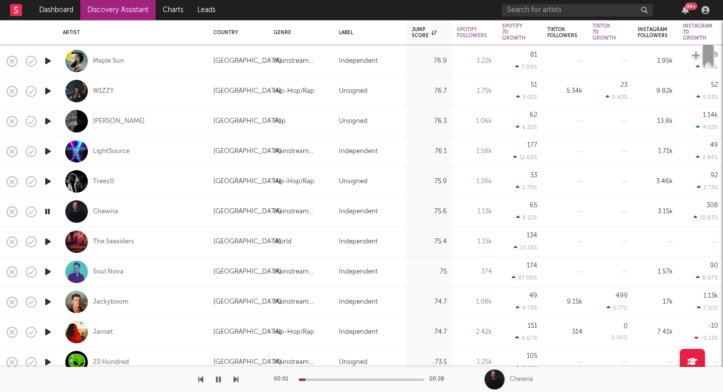
click at [234, 377] on icon "button" at bounding box center [235, 379] width 5 height 8
click at [117, 299] on div "Jackyboom" at bounding box center [111, 302] width 36 height 9
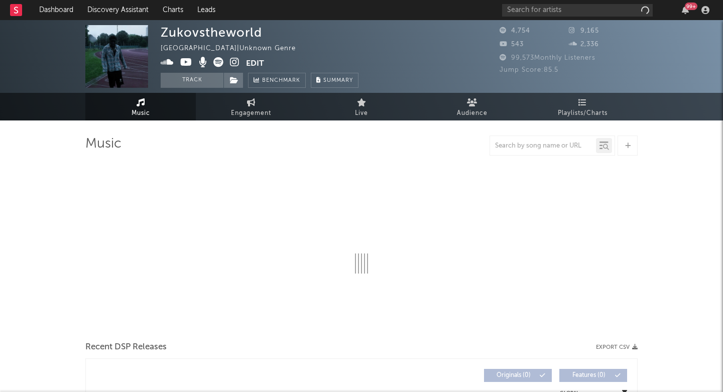
select select "1w"
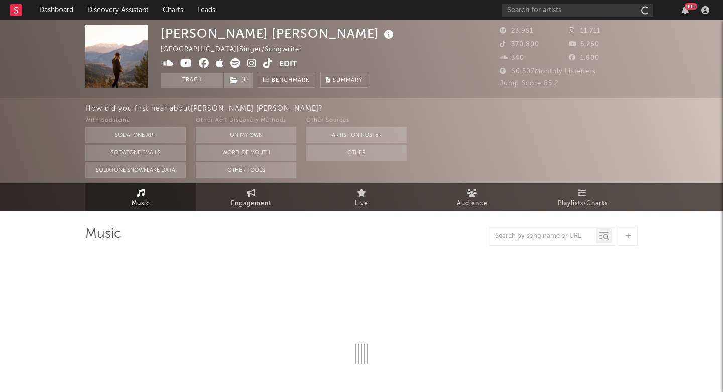
select select "6m"
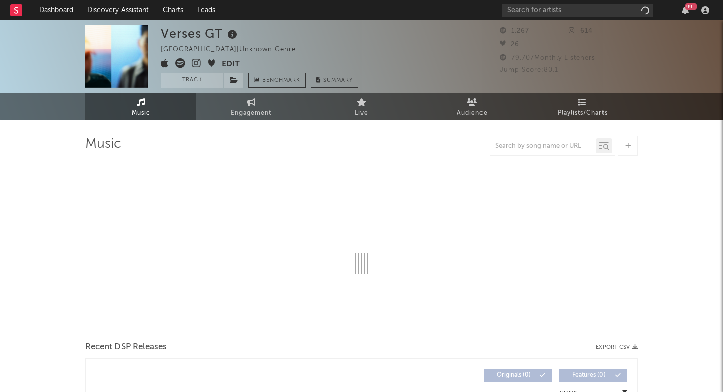
select select "6m"
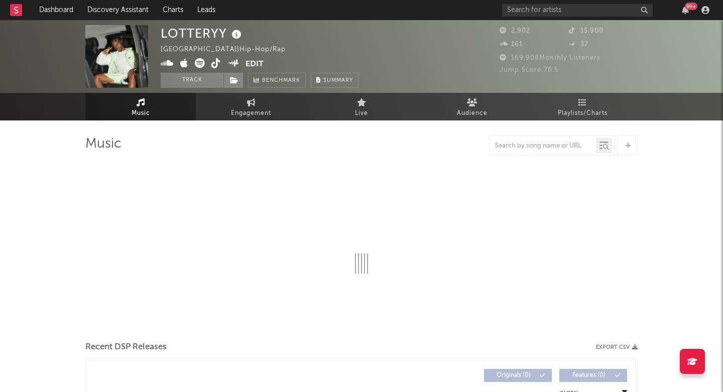
select select "1w"
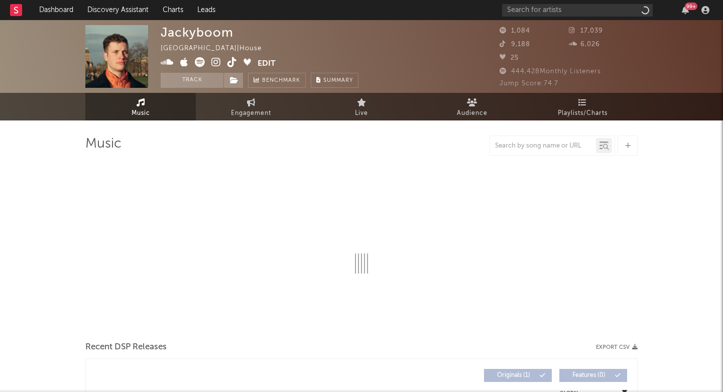
select select "1w"
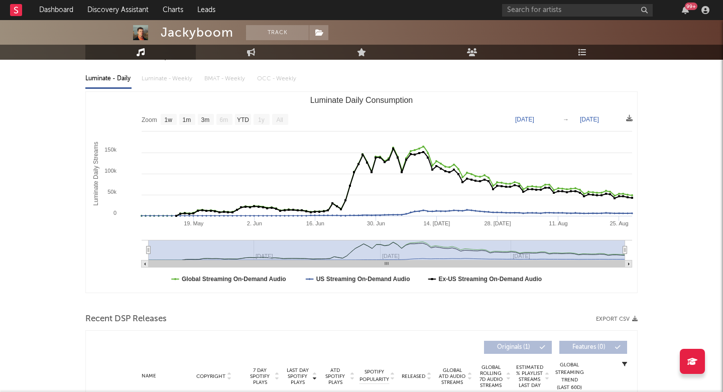
scroll to position [244, 0]
